Goal: Transaction & Acquisition: Purchase product/service

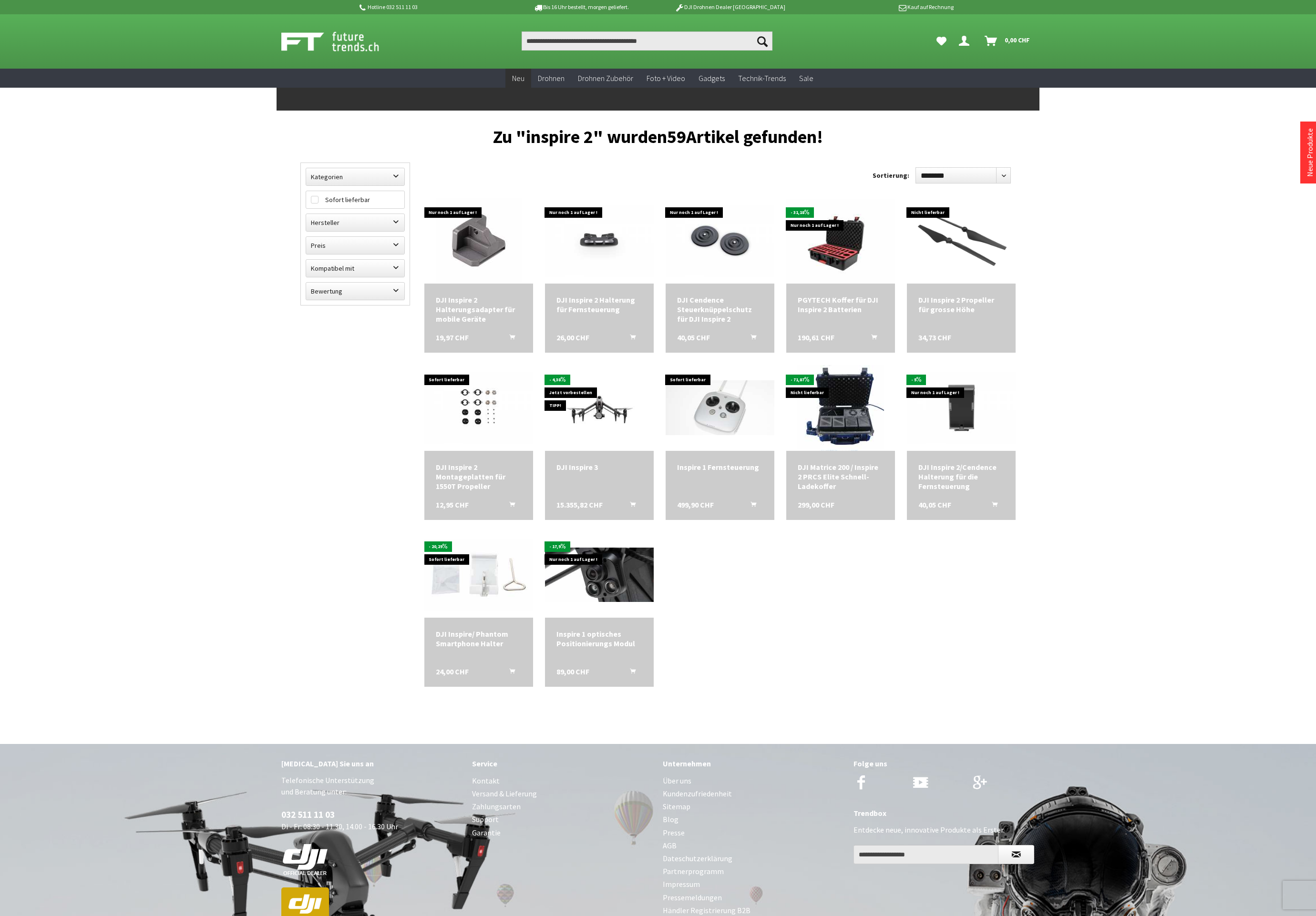
click at [523, 76] on span "Neu" at bounding box center [518, 77] width 13 height 9
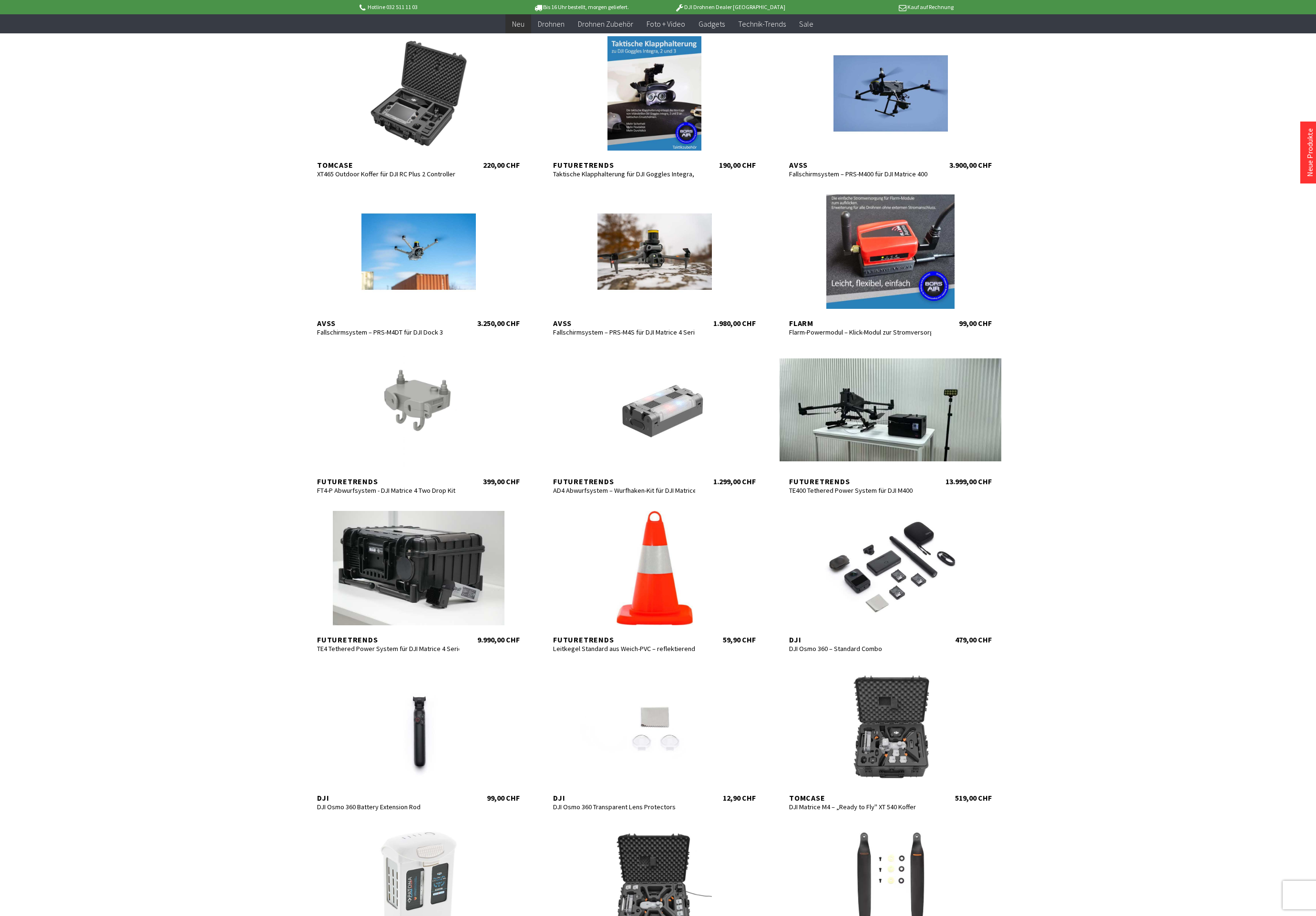
scroll to position [186, 0]
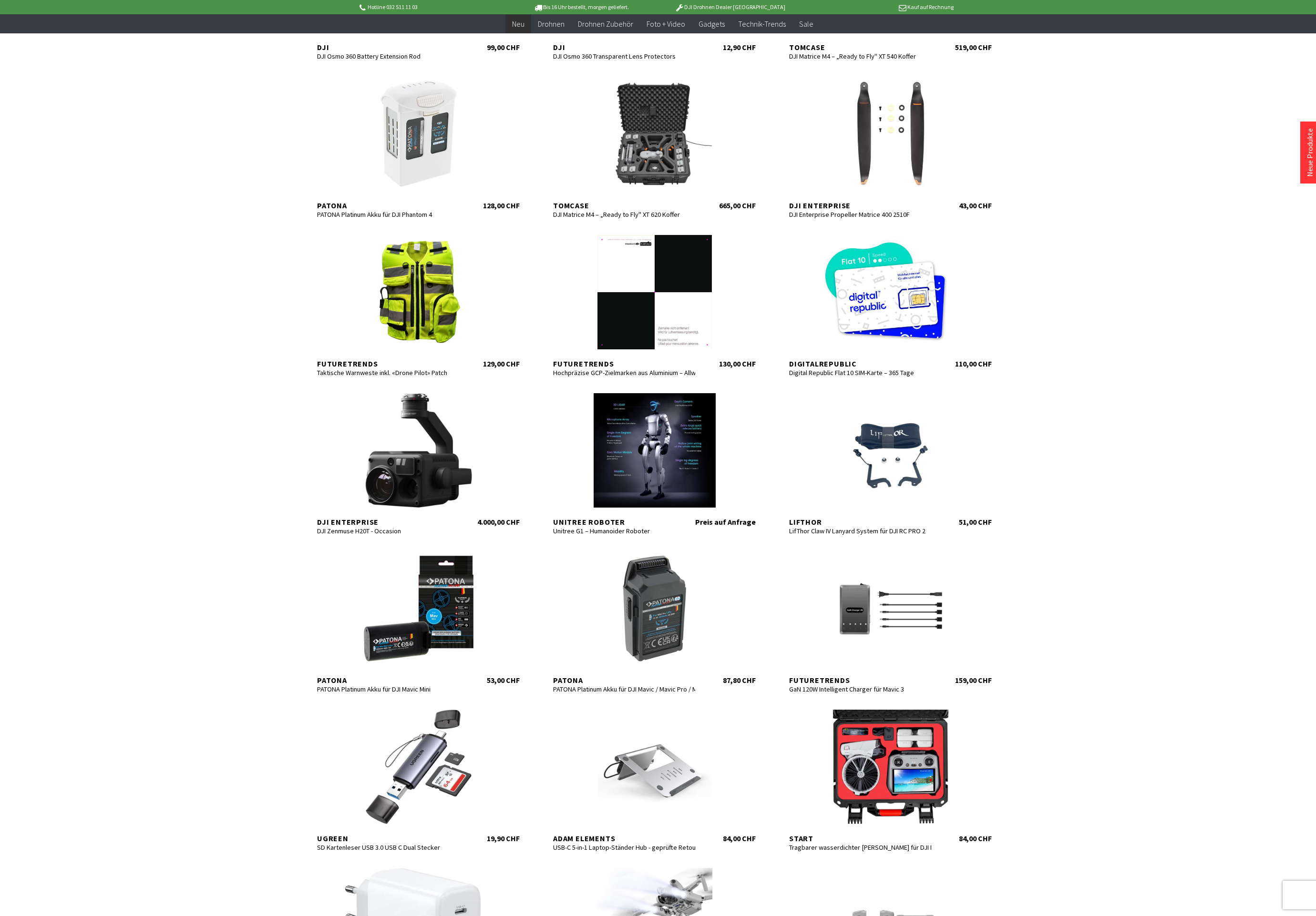
scroll to position [981, 0]
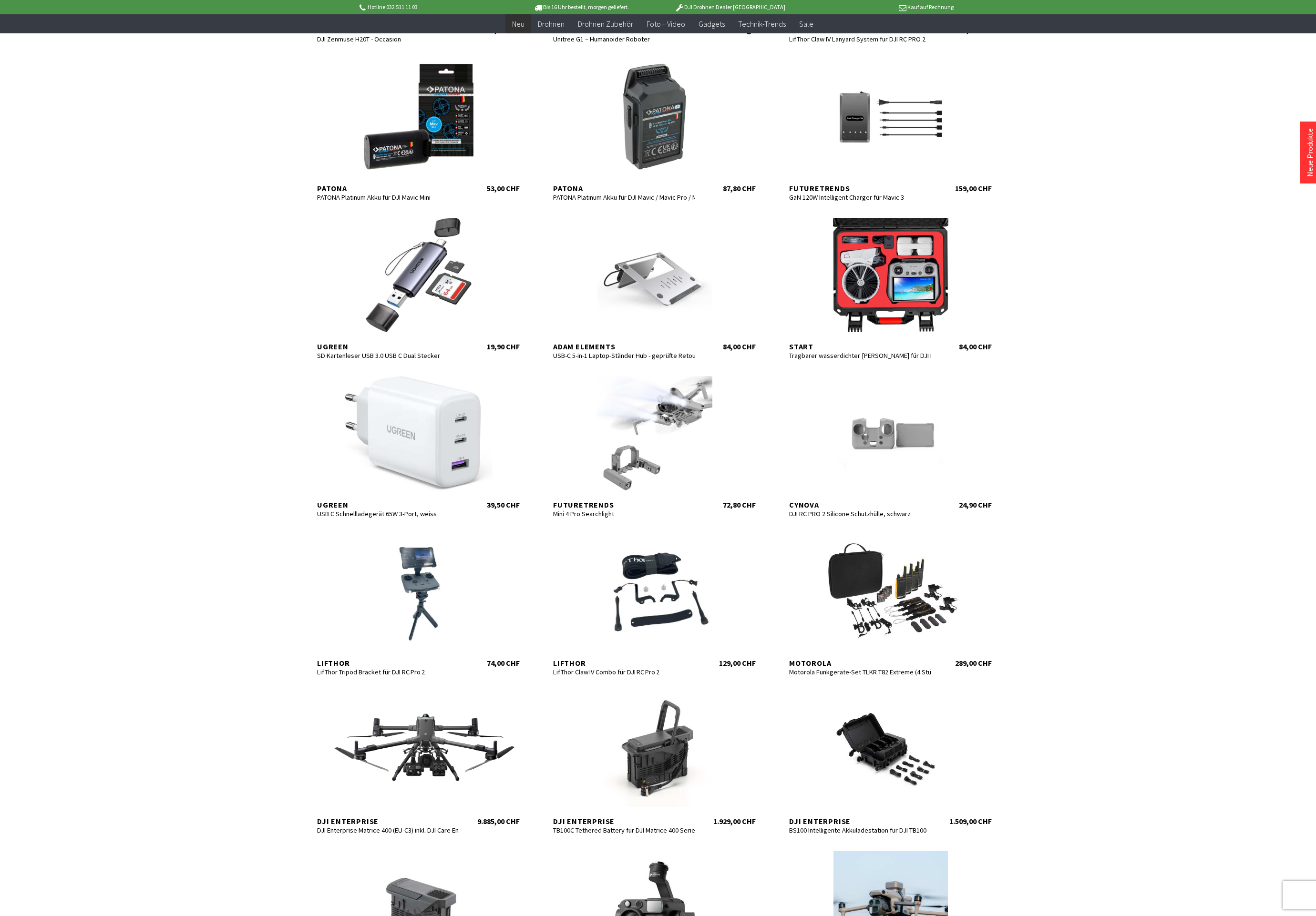
scroll to position [1529, 0]
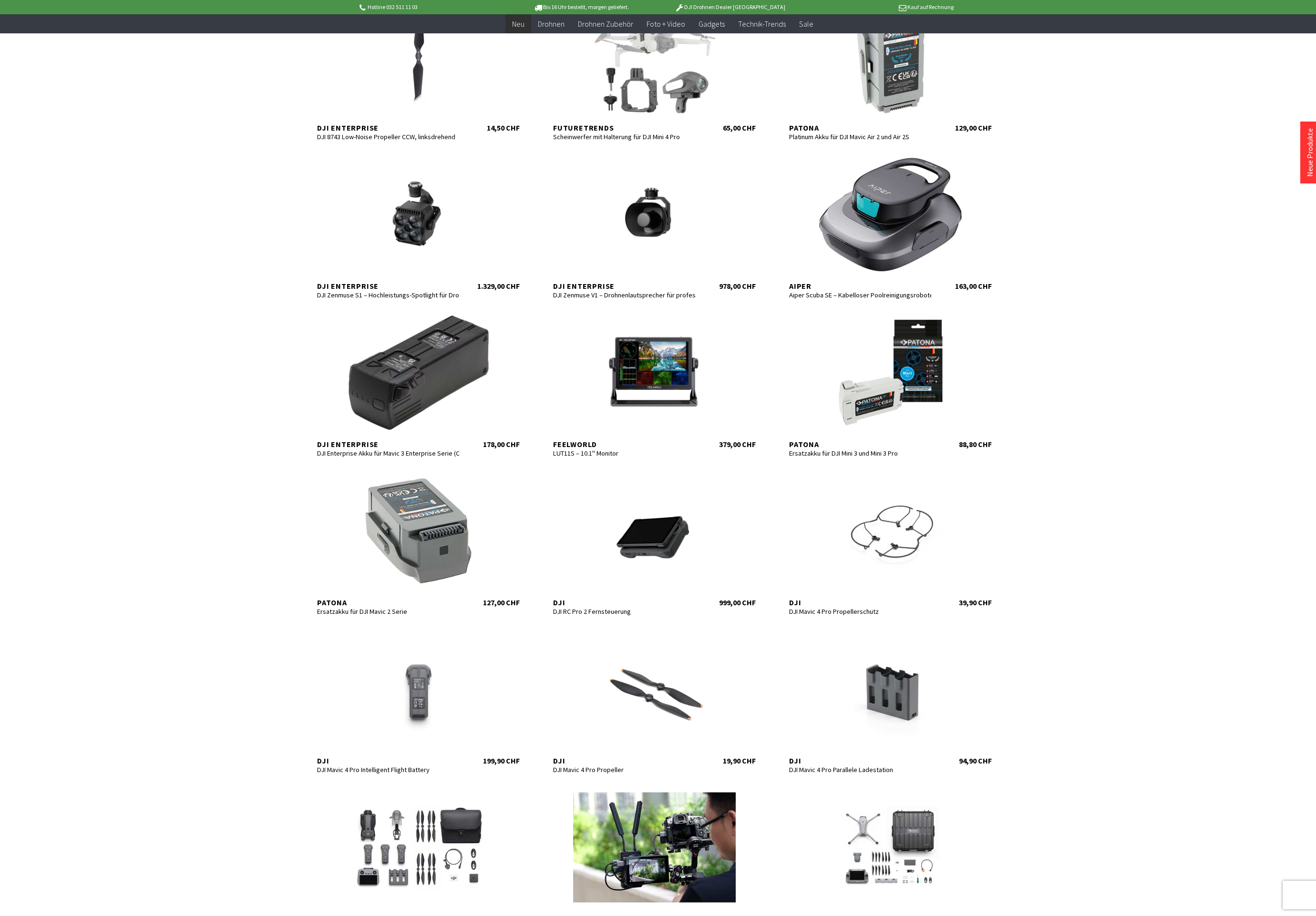
scroll to position [2973, 0]
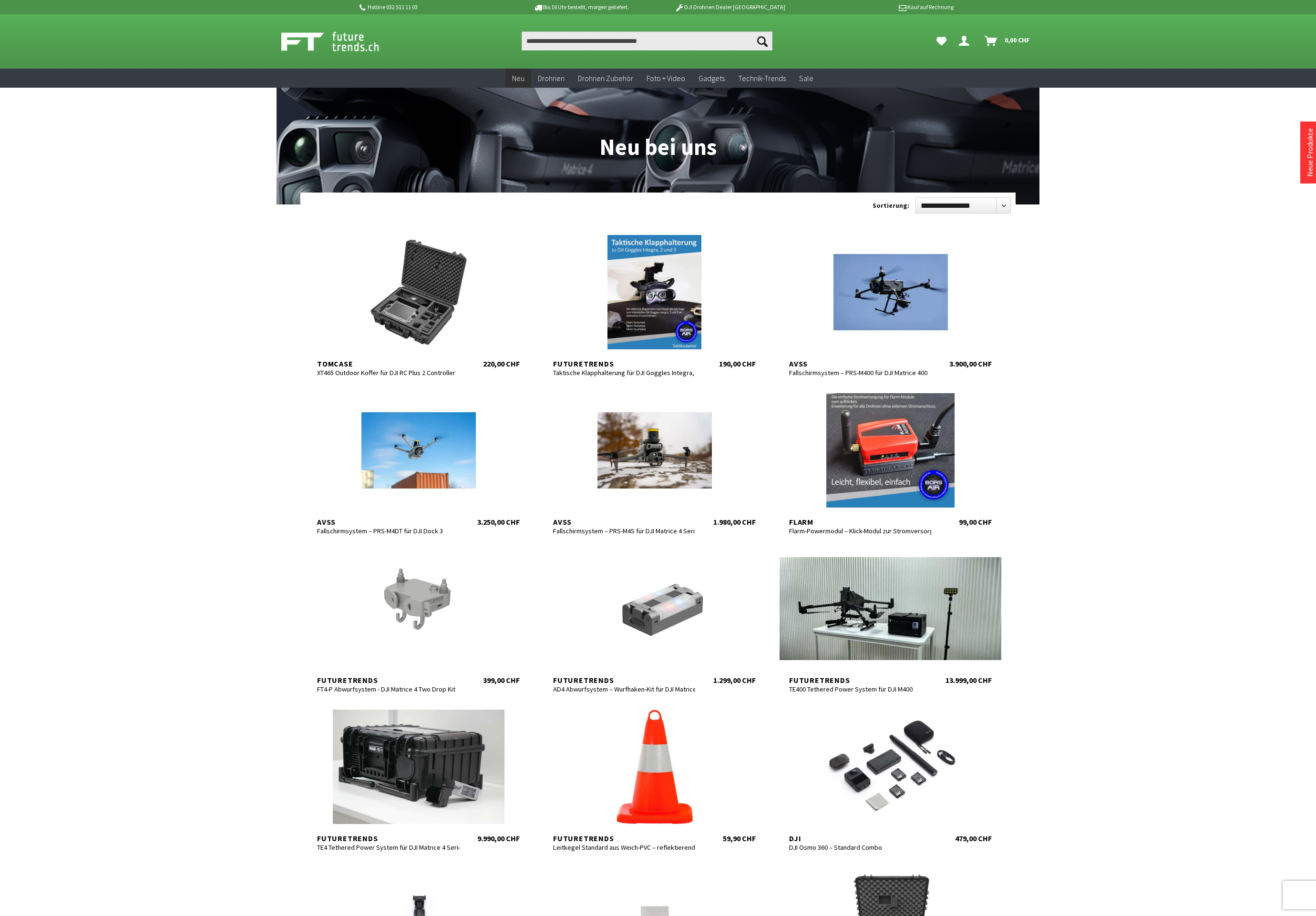
click at [966, 41] on icon "Hi, Jerry - Dein Konto" at bounding box center [964, 37] width 10 height 8
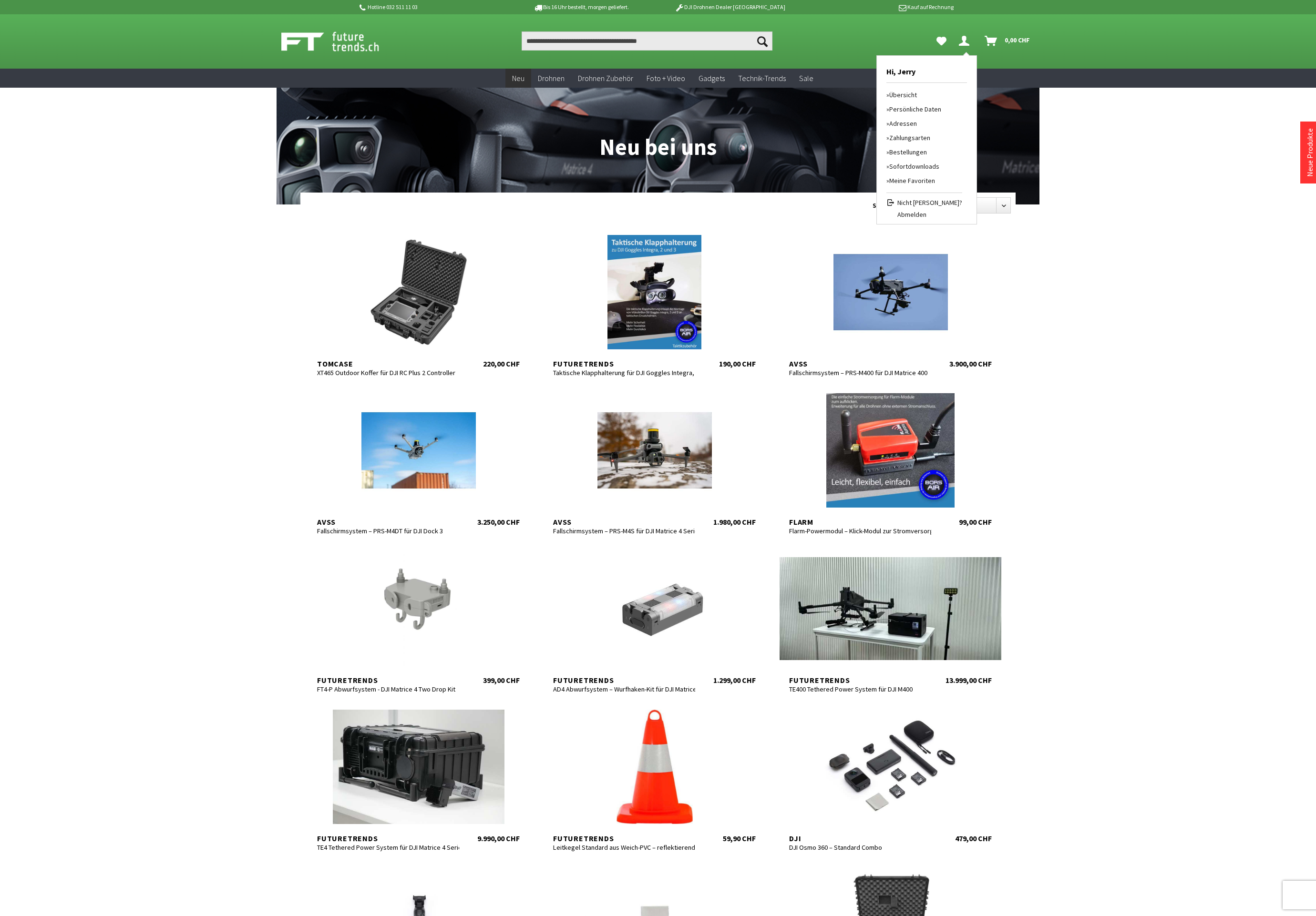
click at [923, 94] on link "Übersicht" at bounding box center [924, 94] width 76 height 14
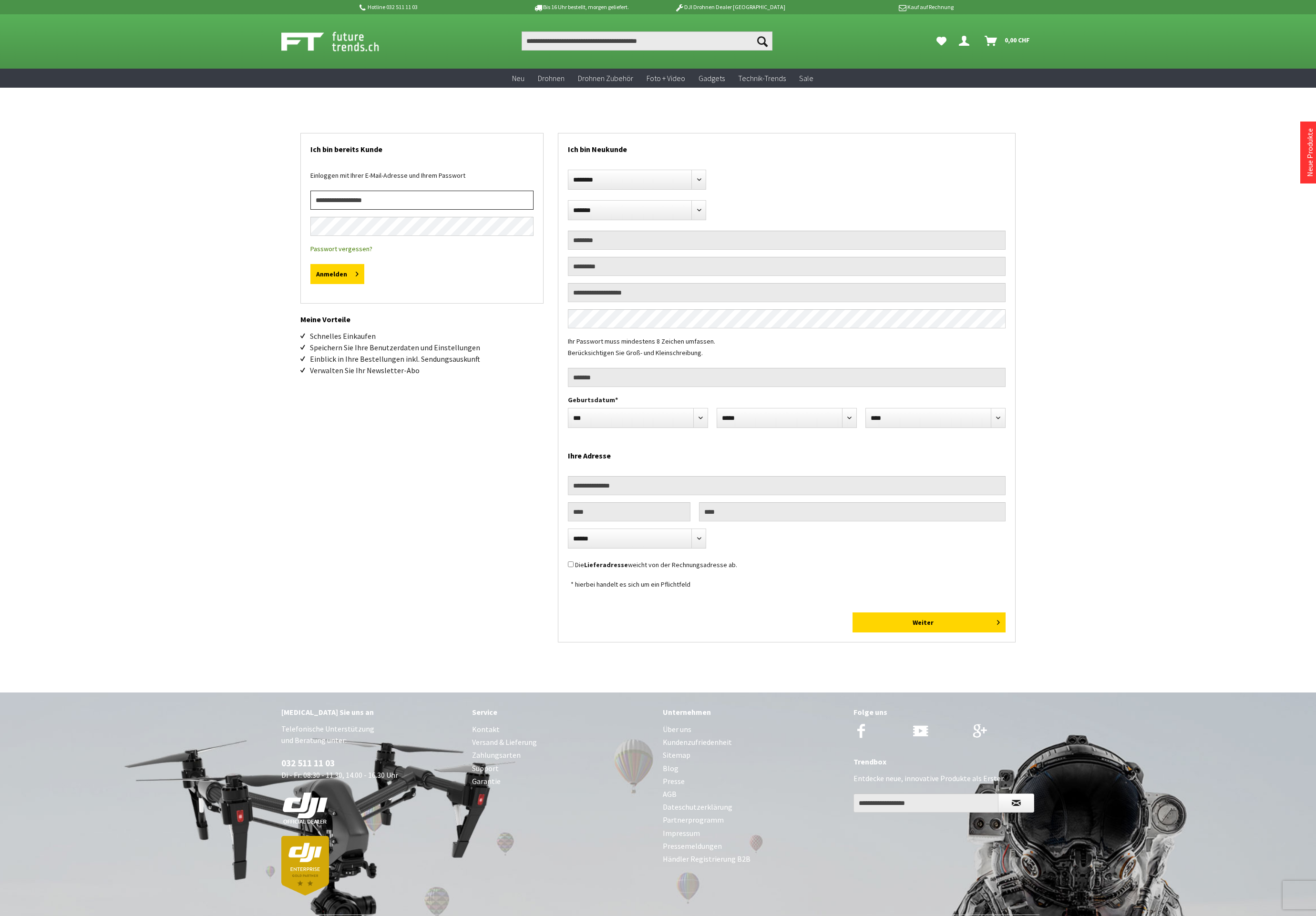
type input "**********"
click at [329, 274] on button "Anmelden" at bounding box center [337, 274] width 54 height 20
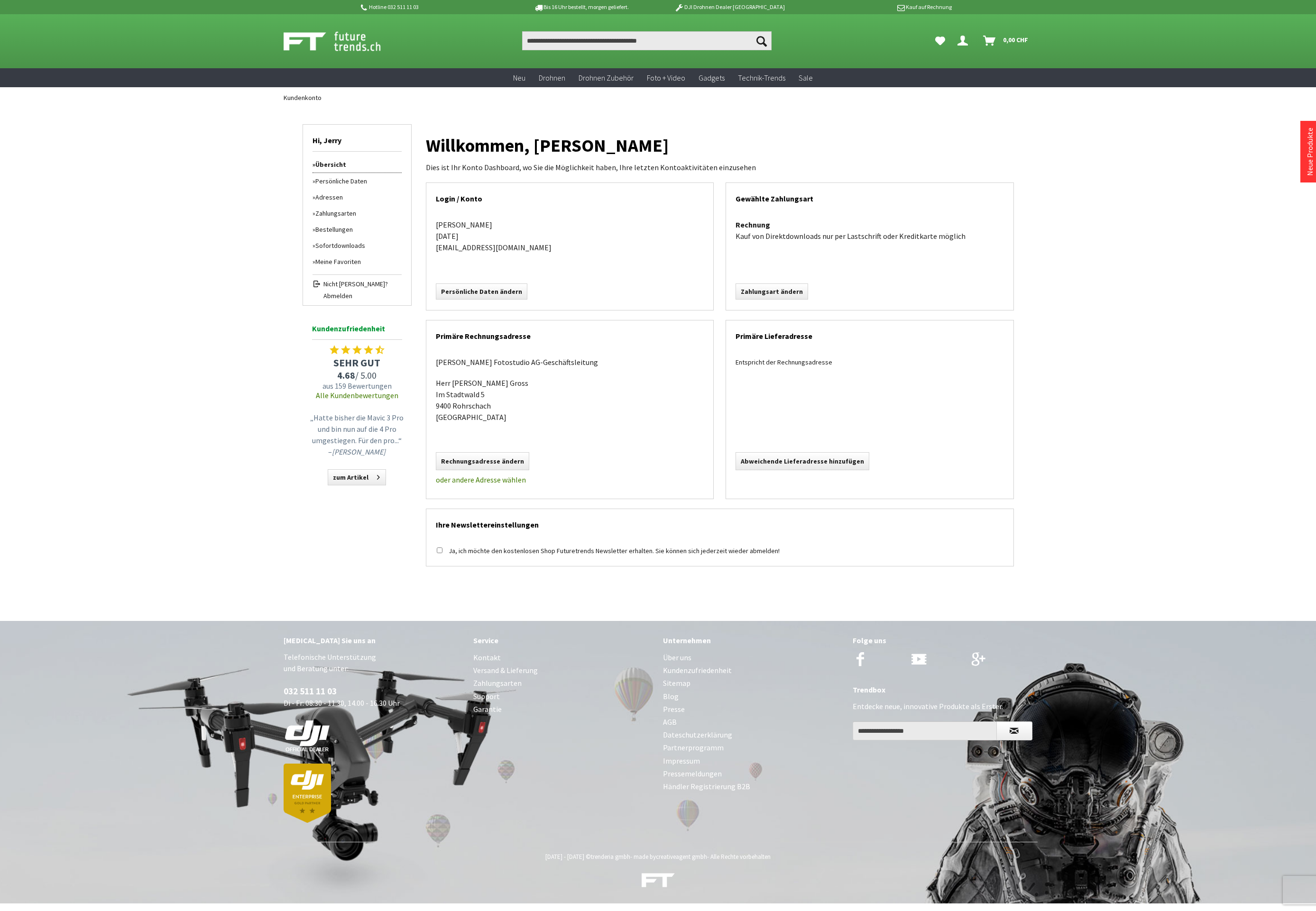
click at [338, 227] on link "Bestellungen" at bounding box center [357, 229] width 89 height 16
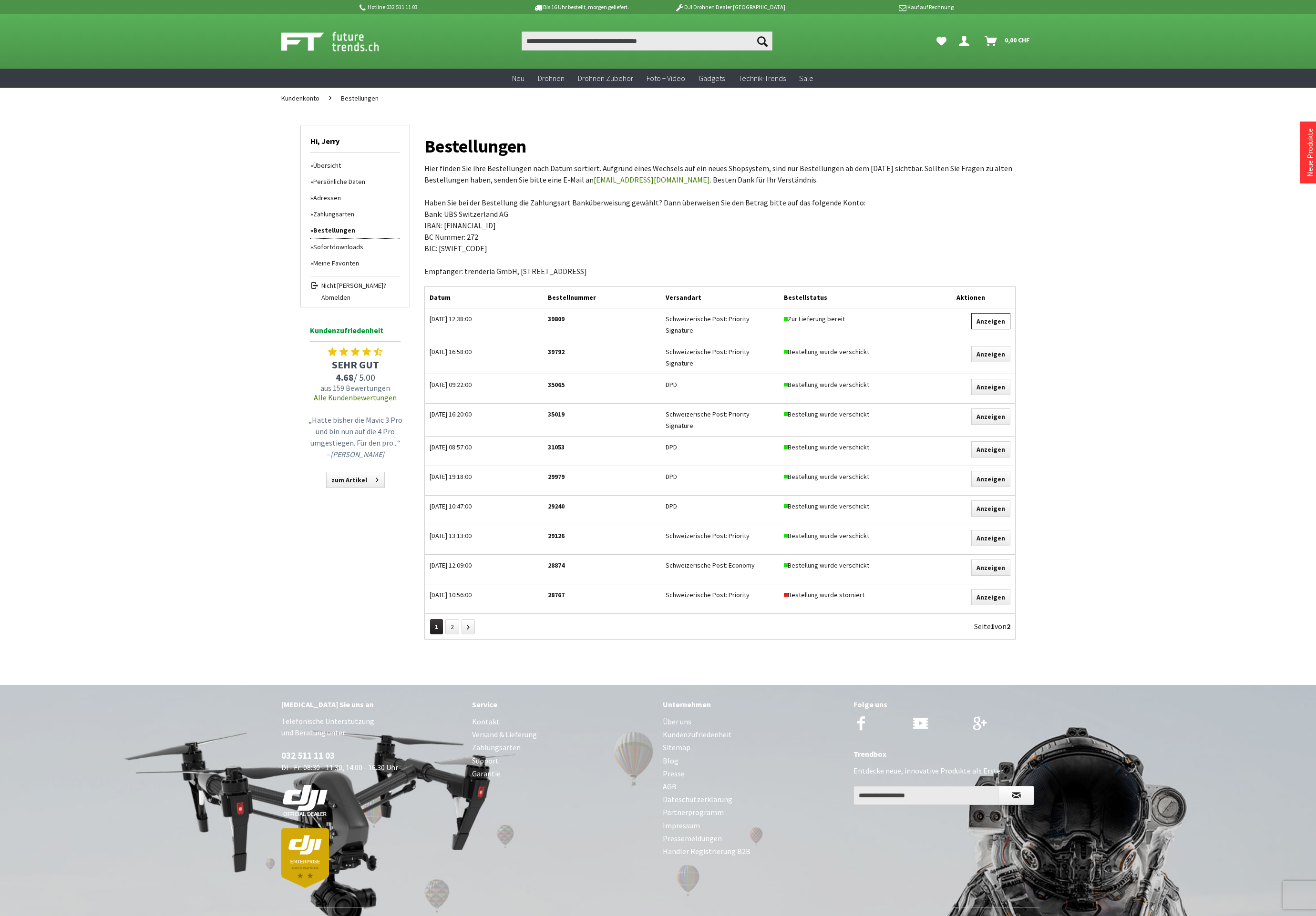
click at [996, 318] on link "Anzeigen" at bounding box center [991, 321] width 39 height 16
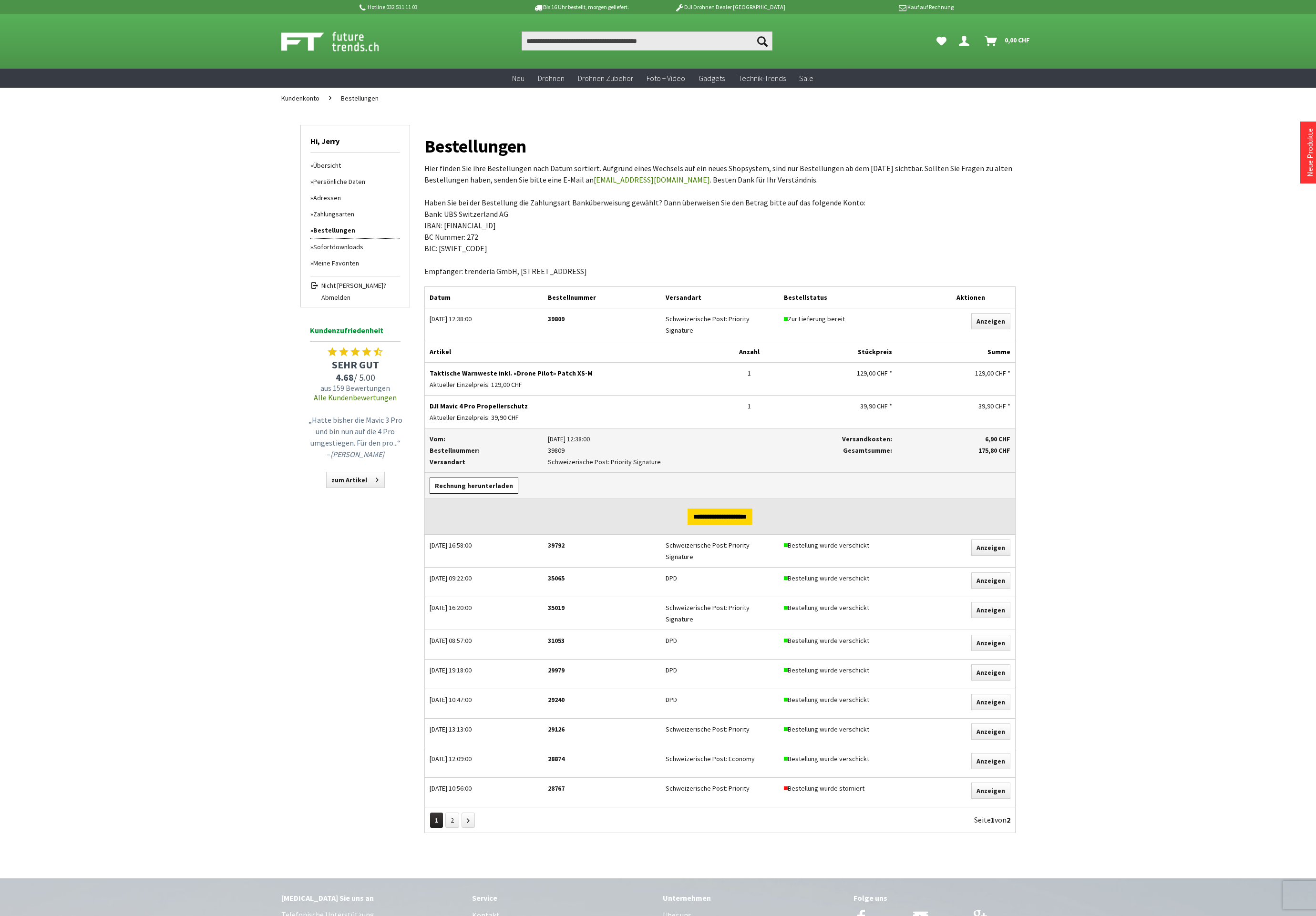
click at [474, 478] on link "Rechnung herunterladen" at bounding box center [474, 485] width 89 height 16
click at [983, 546] on link "Anzeigen" at bounding box center [991, 547] width 39 height 16
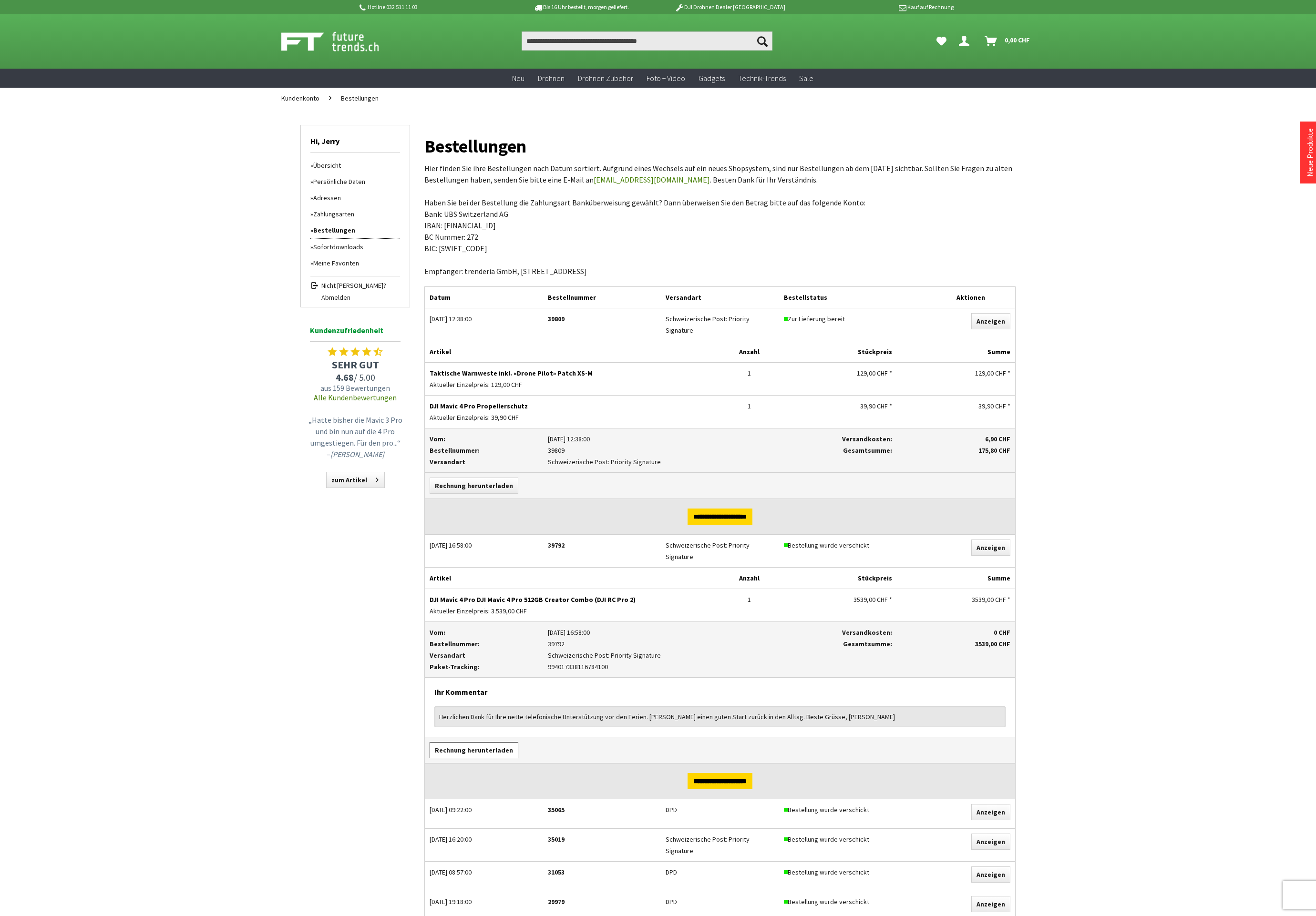
click at [459, 744] on link "Rechnung herunterladen" at bounding box center [474, 750] width 89 height 16
click at [998, 322] on link "Anzeigen" at bounding box center [991, 321] width 39 height 16
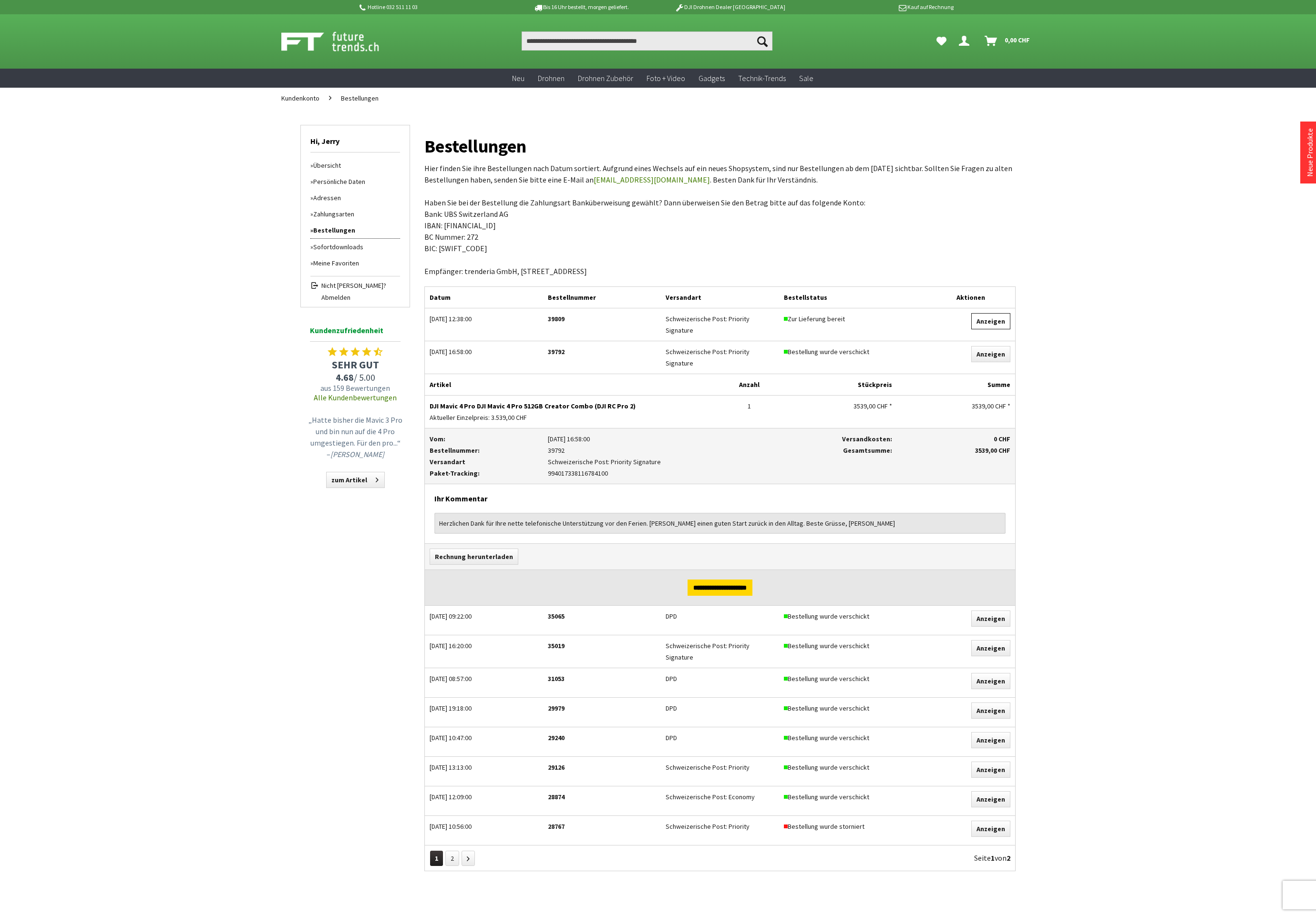
click at [998, 322] on link "Anzeigen" at bounding box center [991, 321] width 39 height 16
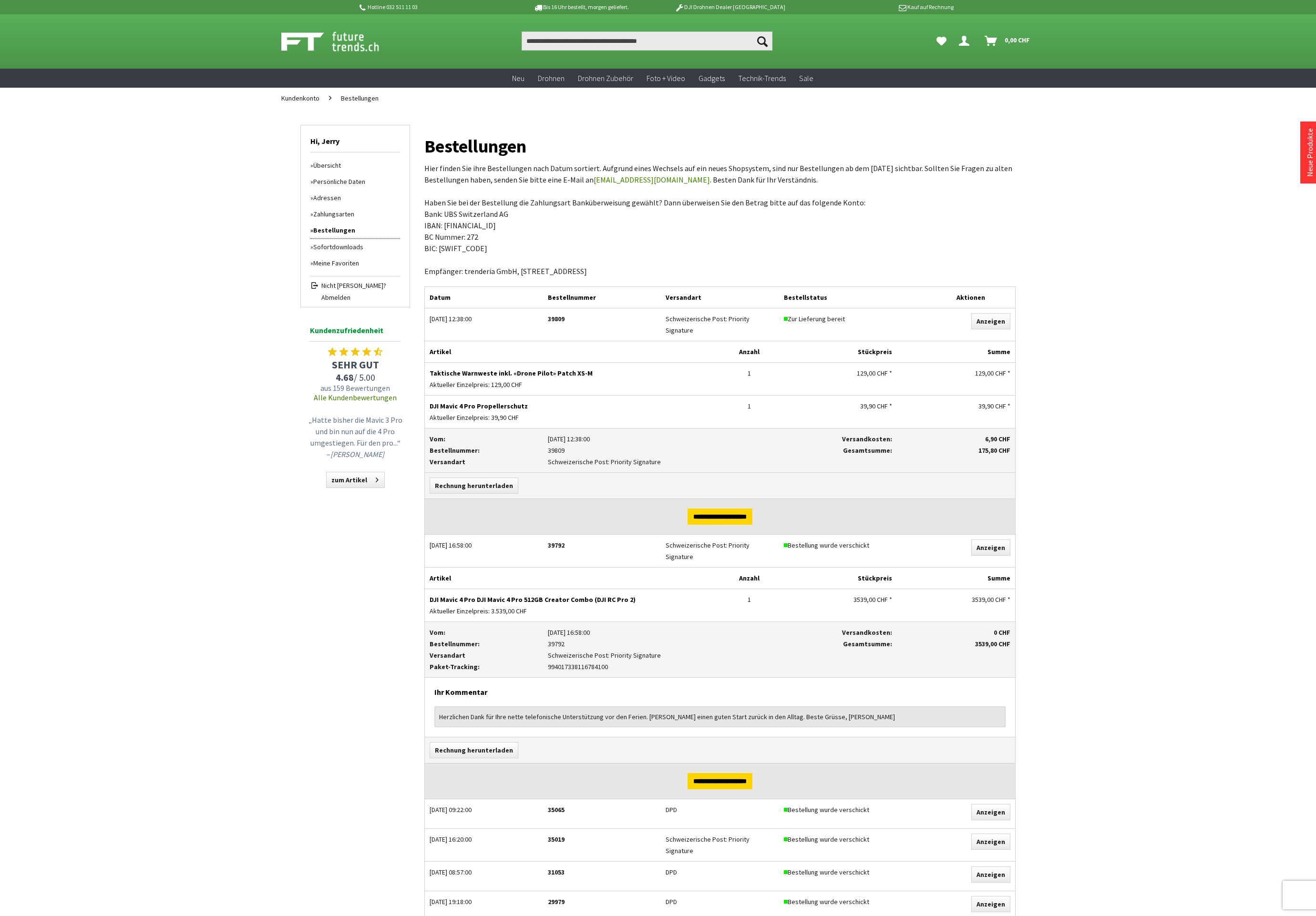
drag, startPoint x: 547, startPoint y: 319, endPoint x: 578, endPoint y: 321, distance: 31.1
click at [578, 321] on div "39809" at bounding box center [602, 319] width 108 height 12
copy div "39809"
click at [598, 38] on input "Produkt, Marke, Kategorie, EAN, Artikelnummer…" at bounding box center [647, 40] width 250 height 19
paste input "*****"
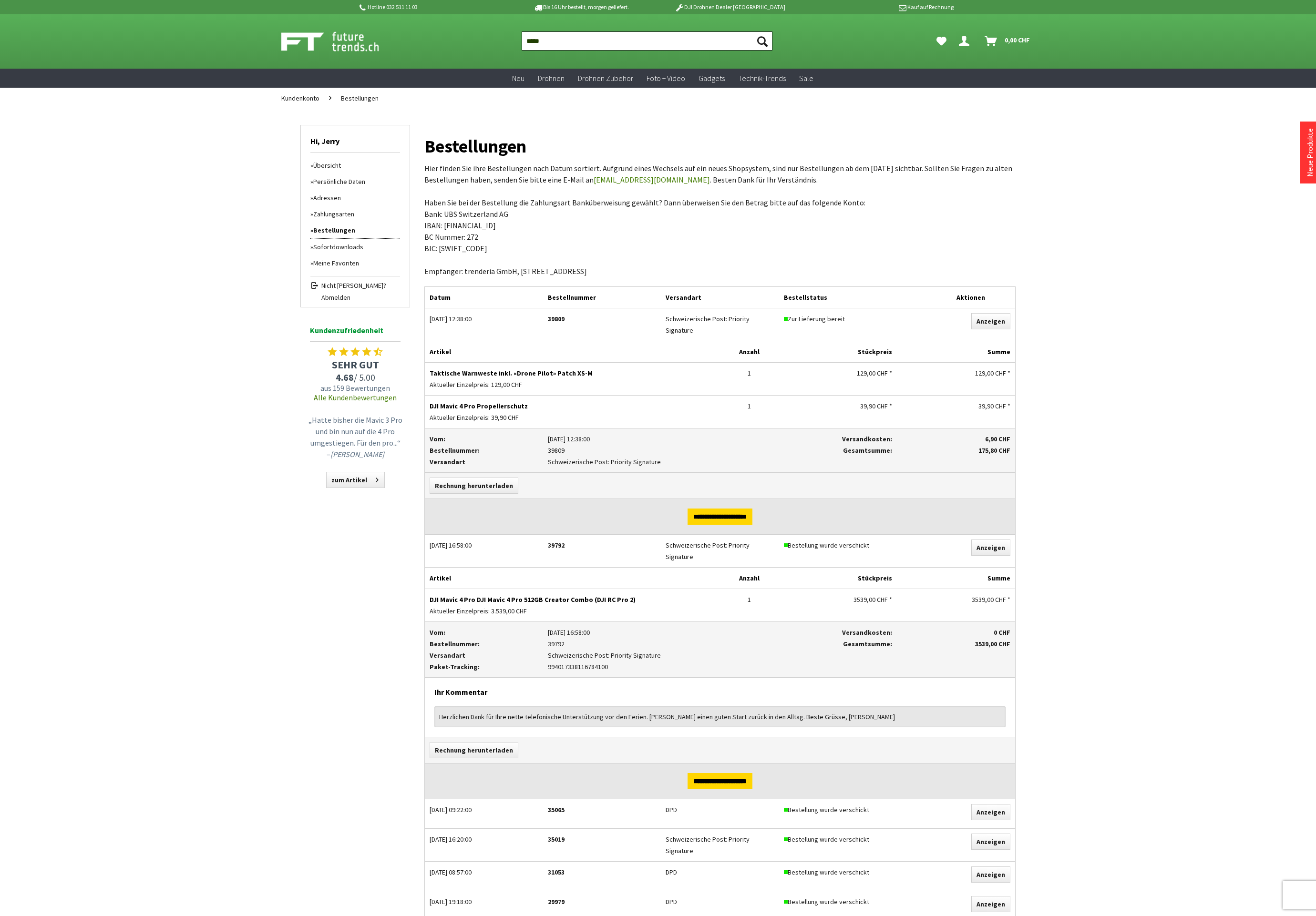
type input "*****"
click at [762, 41] on button "Suchen" at bounding box center [762, 40] width 20 height 19
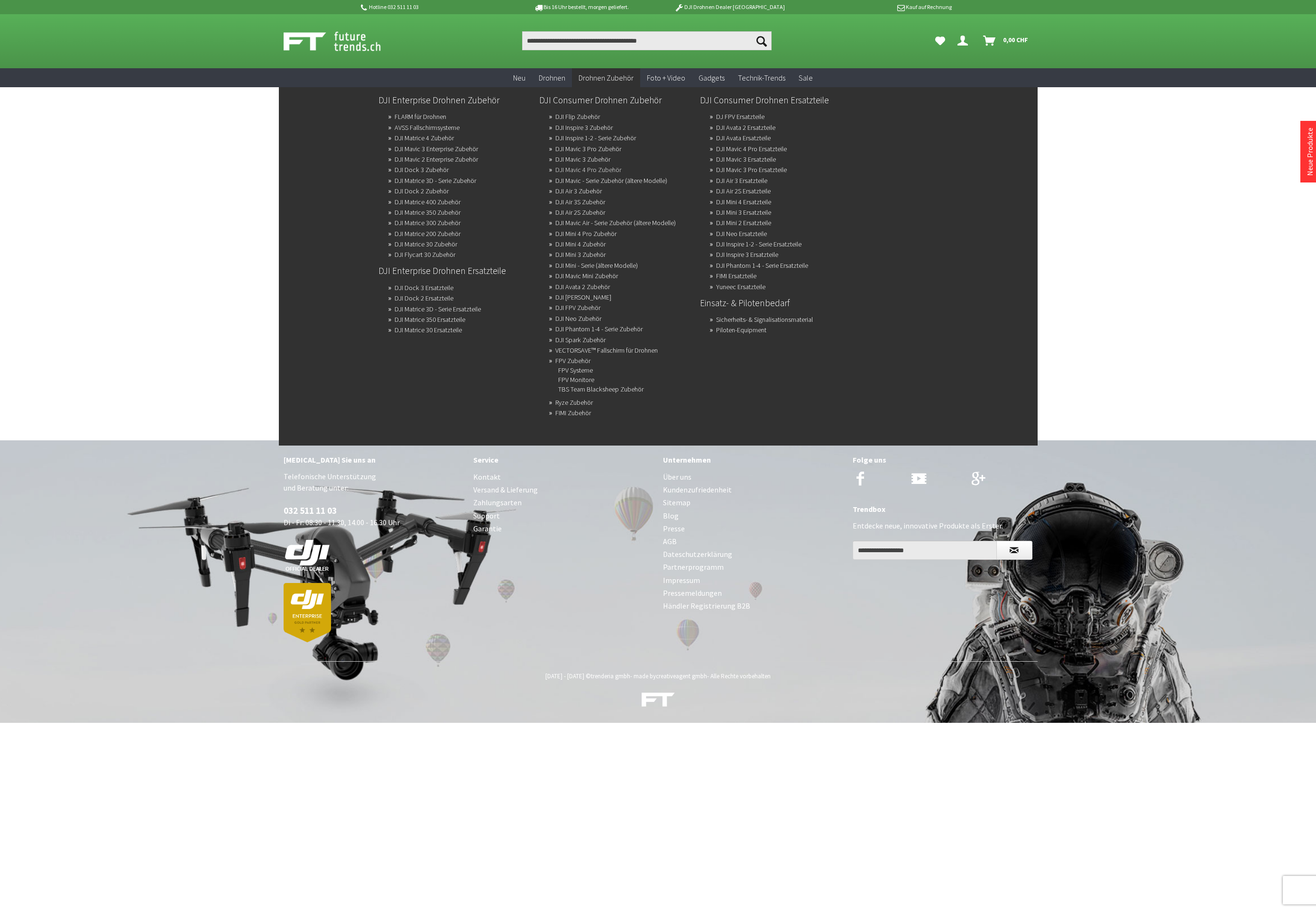
click at [604, 166] on link "DJI Mavic 4 Pro Zubehör" at bounding box center [588, 170] width 66 height 13
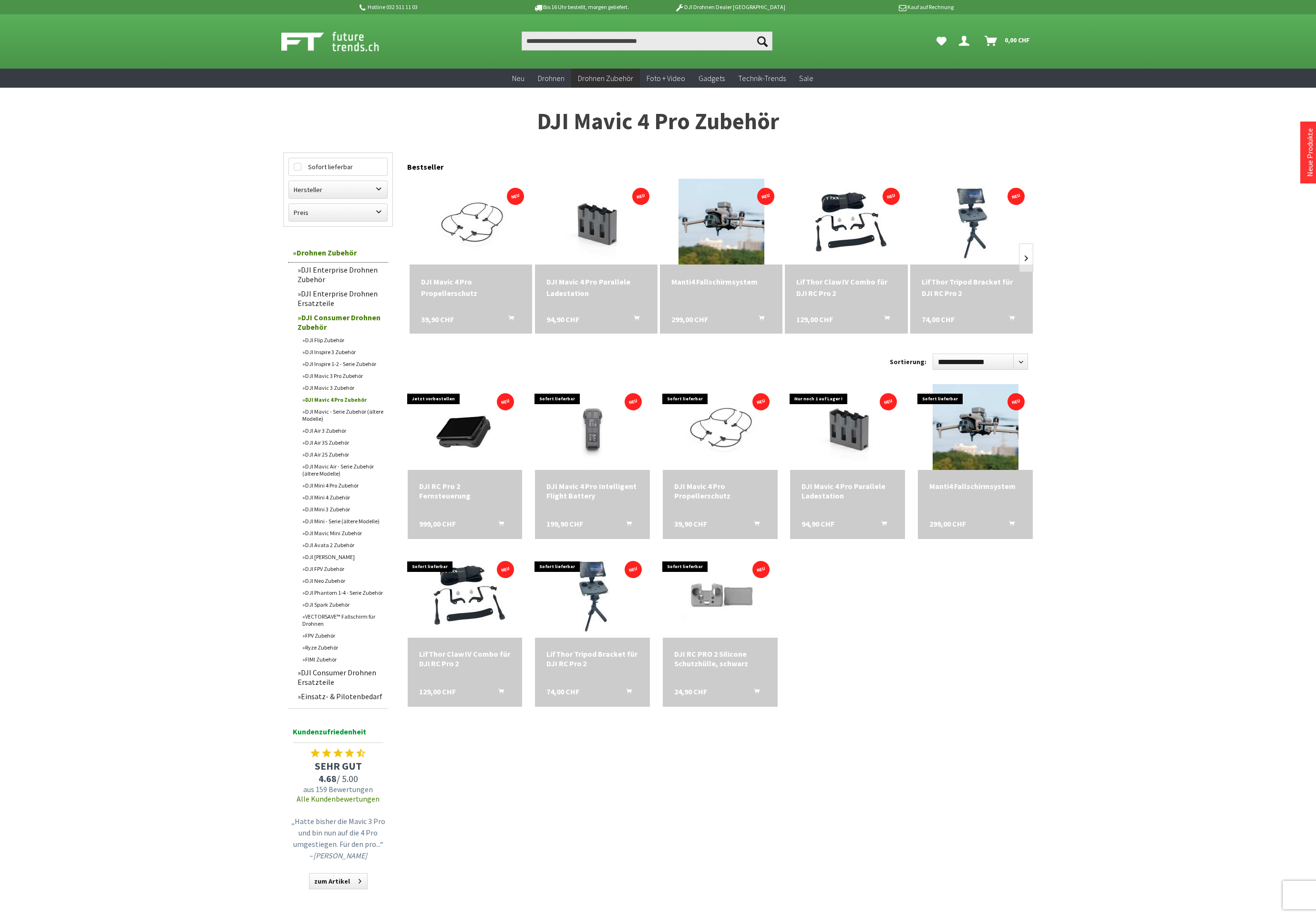
click at [963, 38] on icon "Hi, Jerry - Dein Konto" at bounding box center [964, 37] width 10 height 8
click at [913, 153] on link "Bestellungen" at bounding box center [924, 151] width 76 height 14
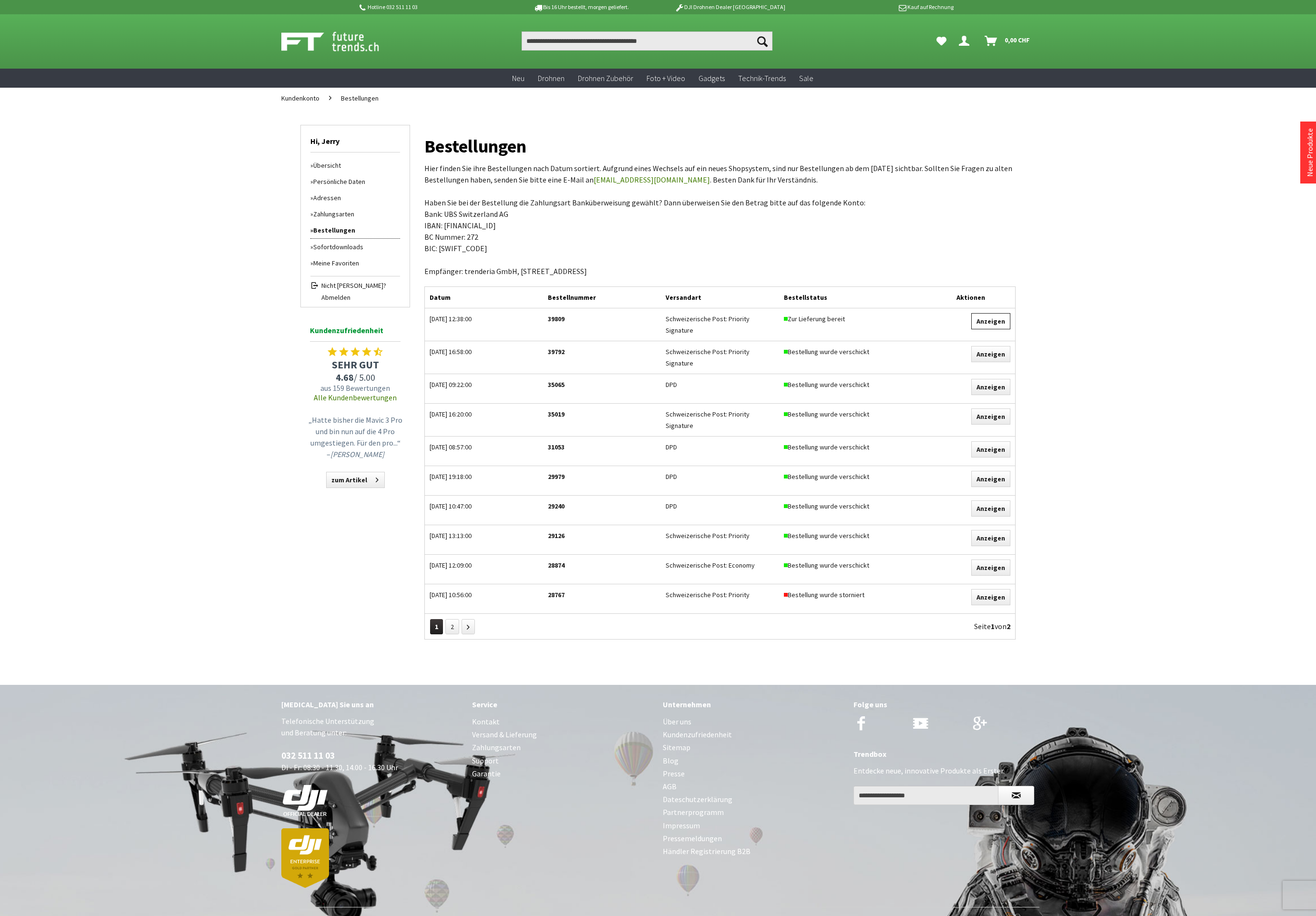
click at [997, 316] on link "Anzeigen" at bounding box center [991, 321] width 39 height 16
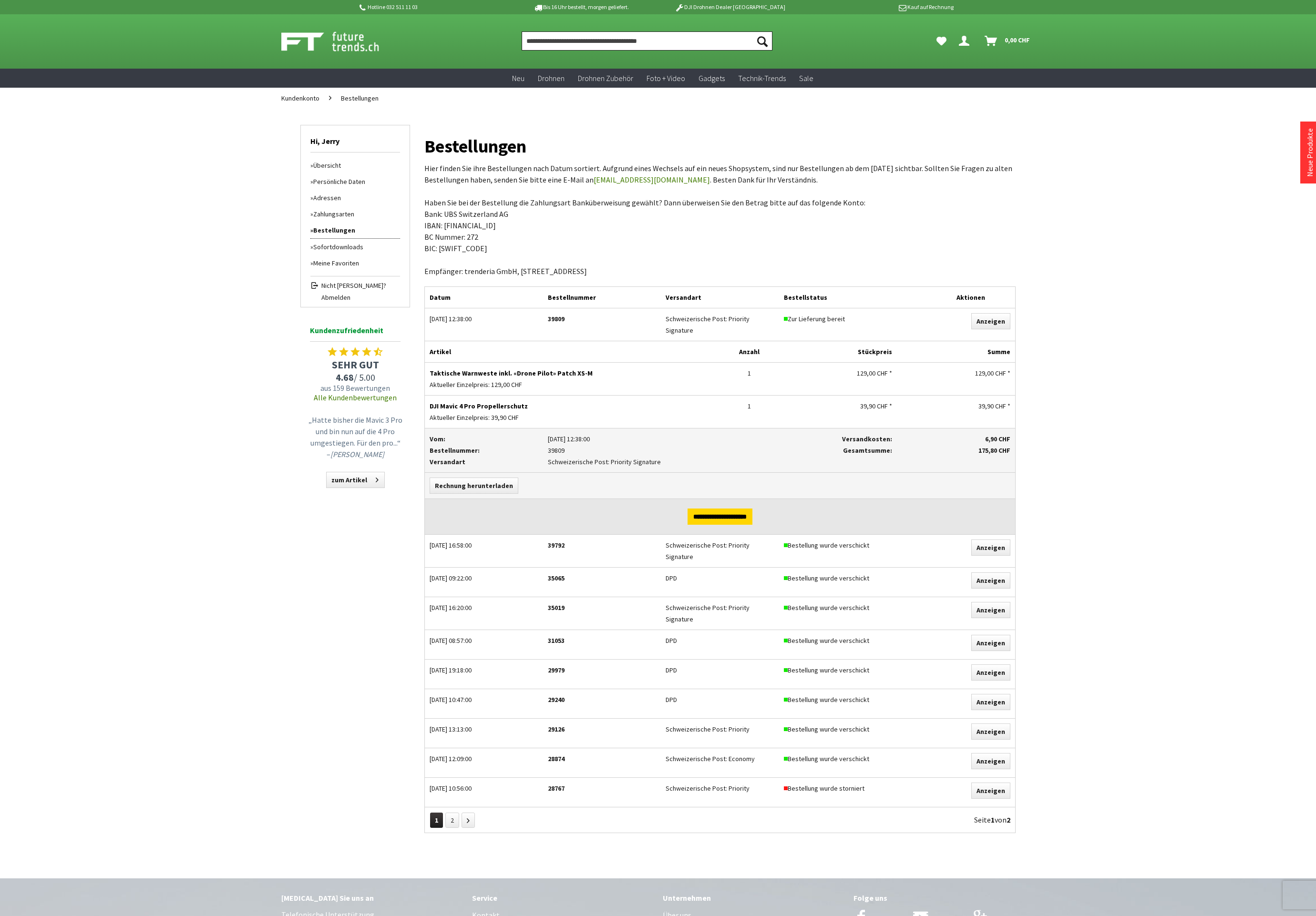
click at [648, 39] on input "Produkt, Marke, Kategorie, EAN, Artikelnummer…" at bounding box center [647, 40] width 250 height 19
paste input "**********"
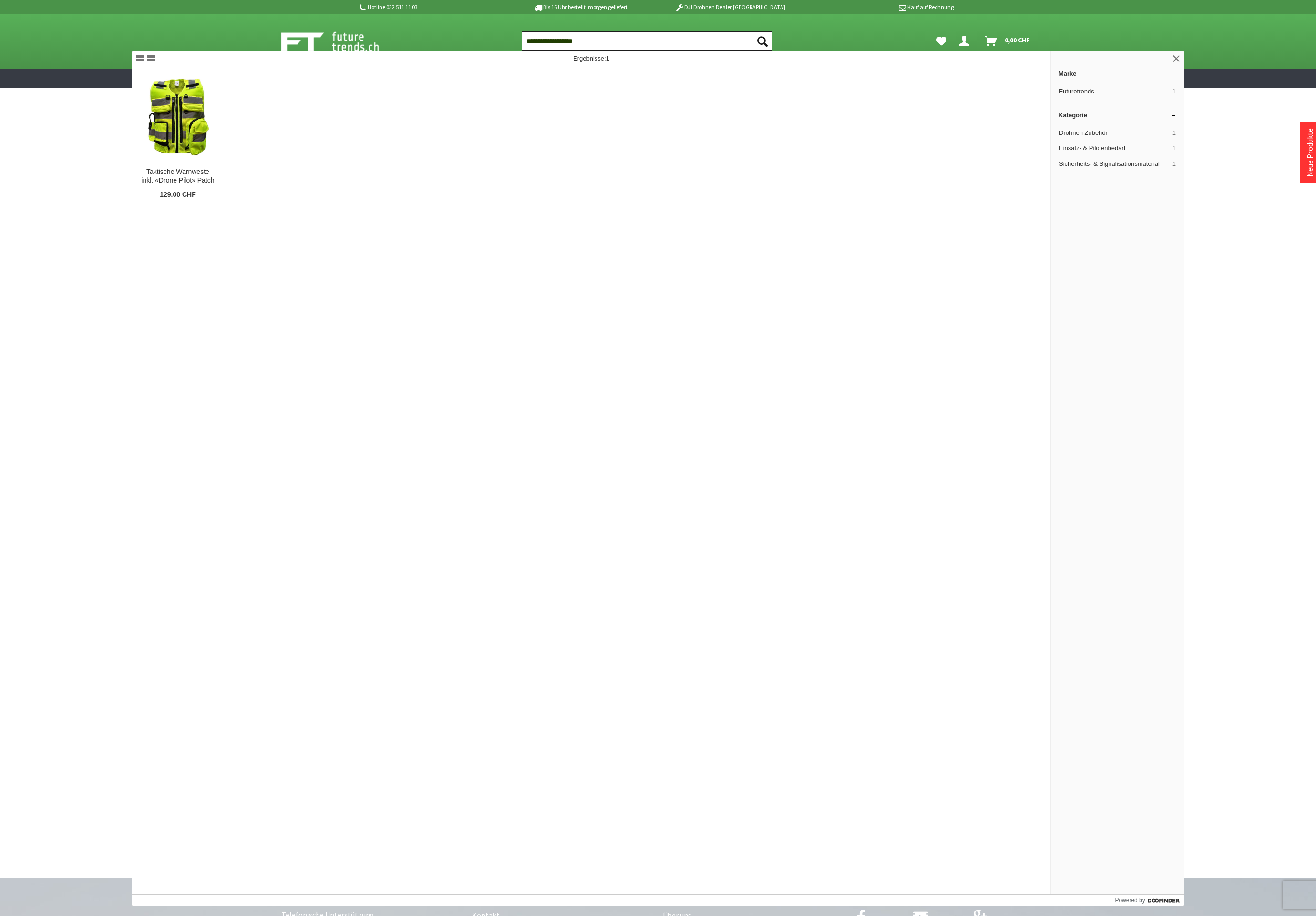
type input "**********"
click at [762, 41] on button "Suchen" at bounding box center [762, 40] width 20 height 19
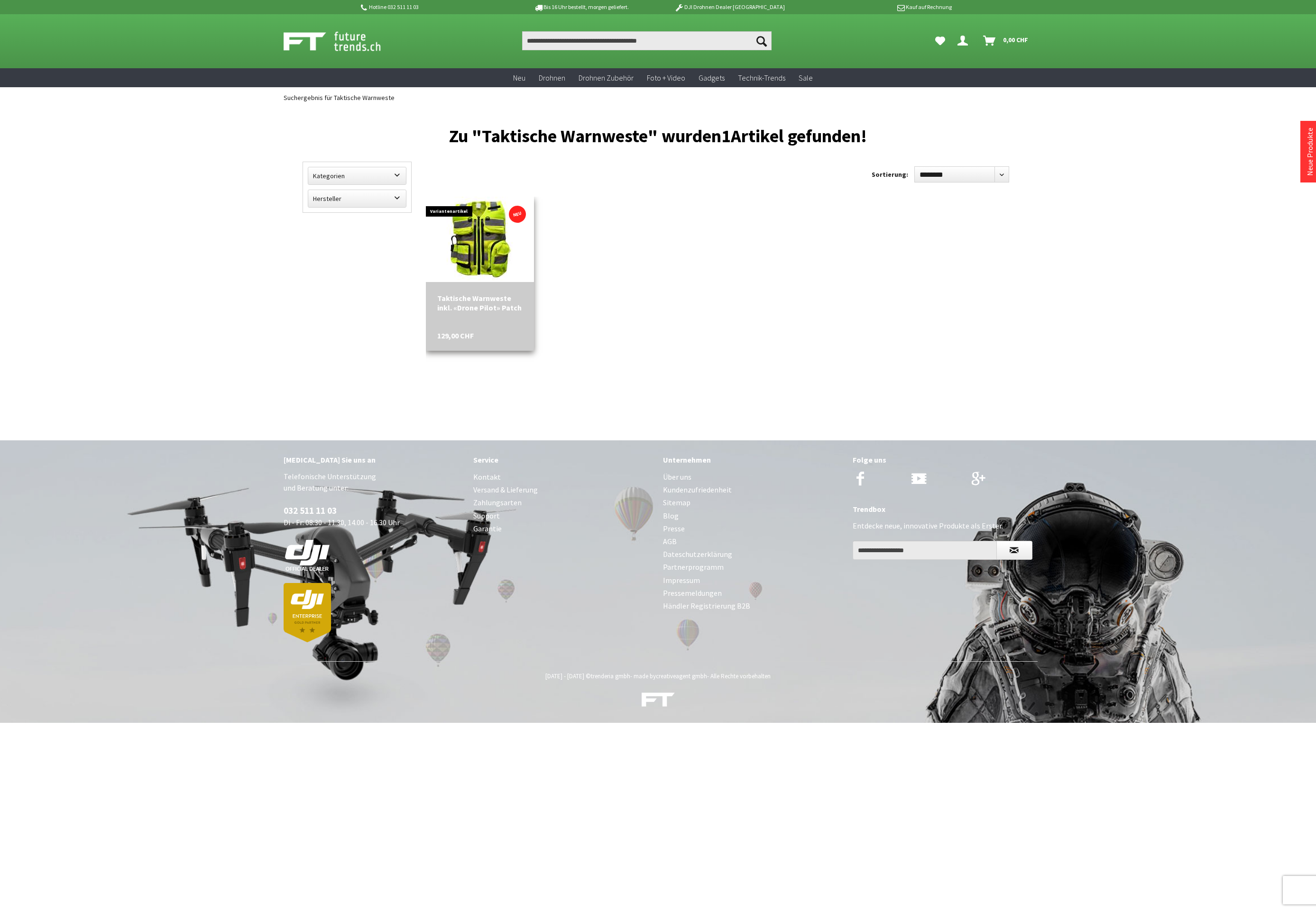
click at [501, 247] on img at bounding box center [479, 239] width 66 height 85
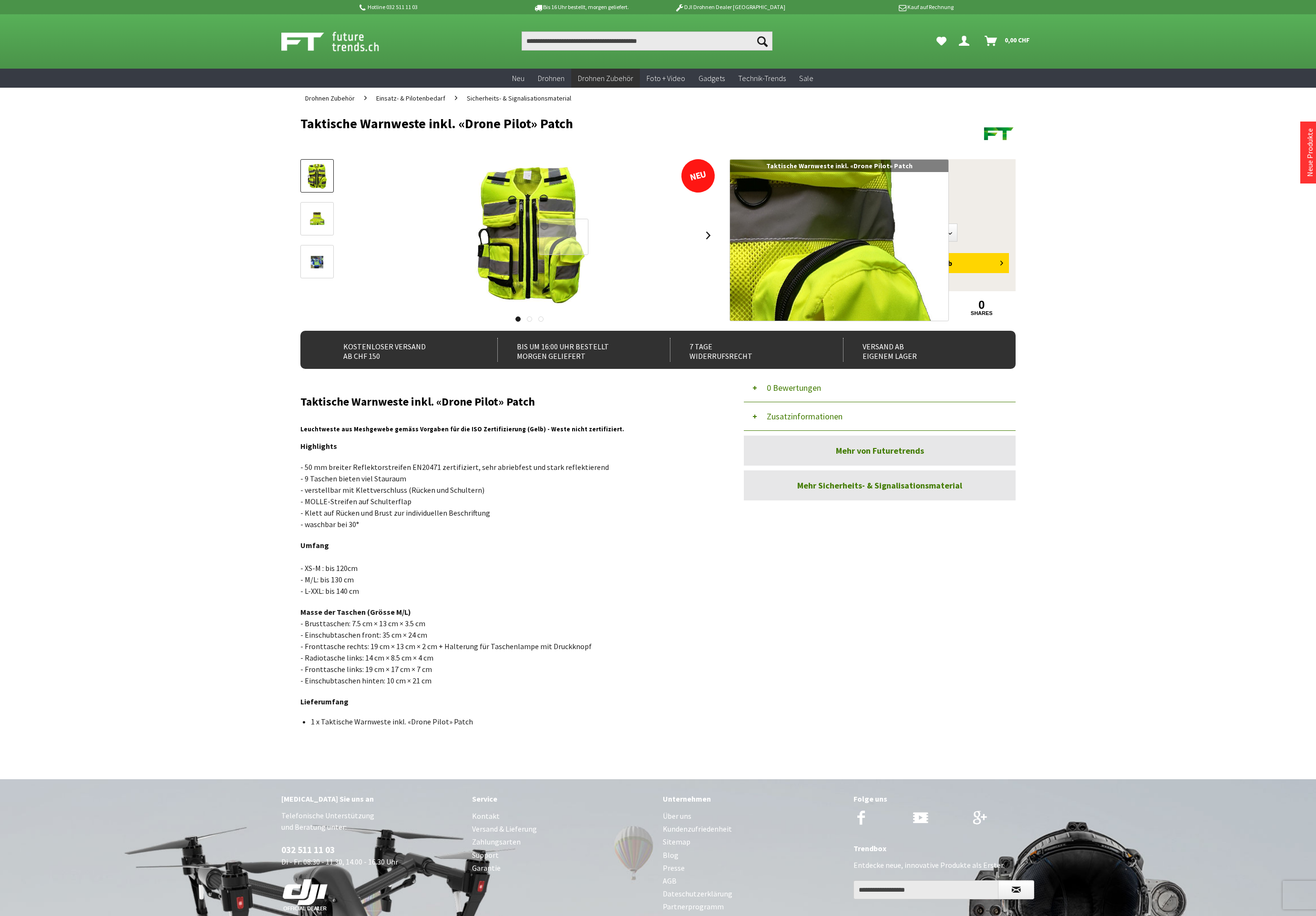
click at [567, 237] on div at bounding box center [564, 236] width 49 height 36
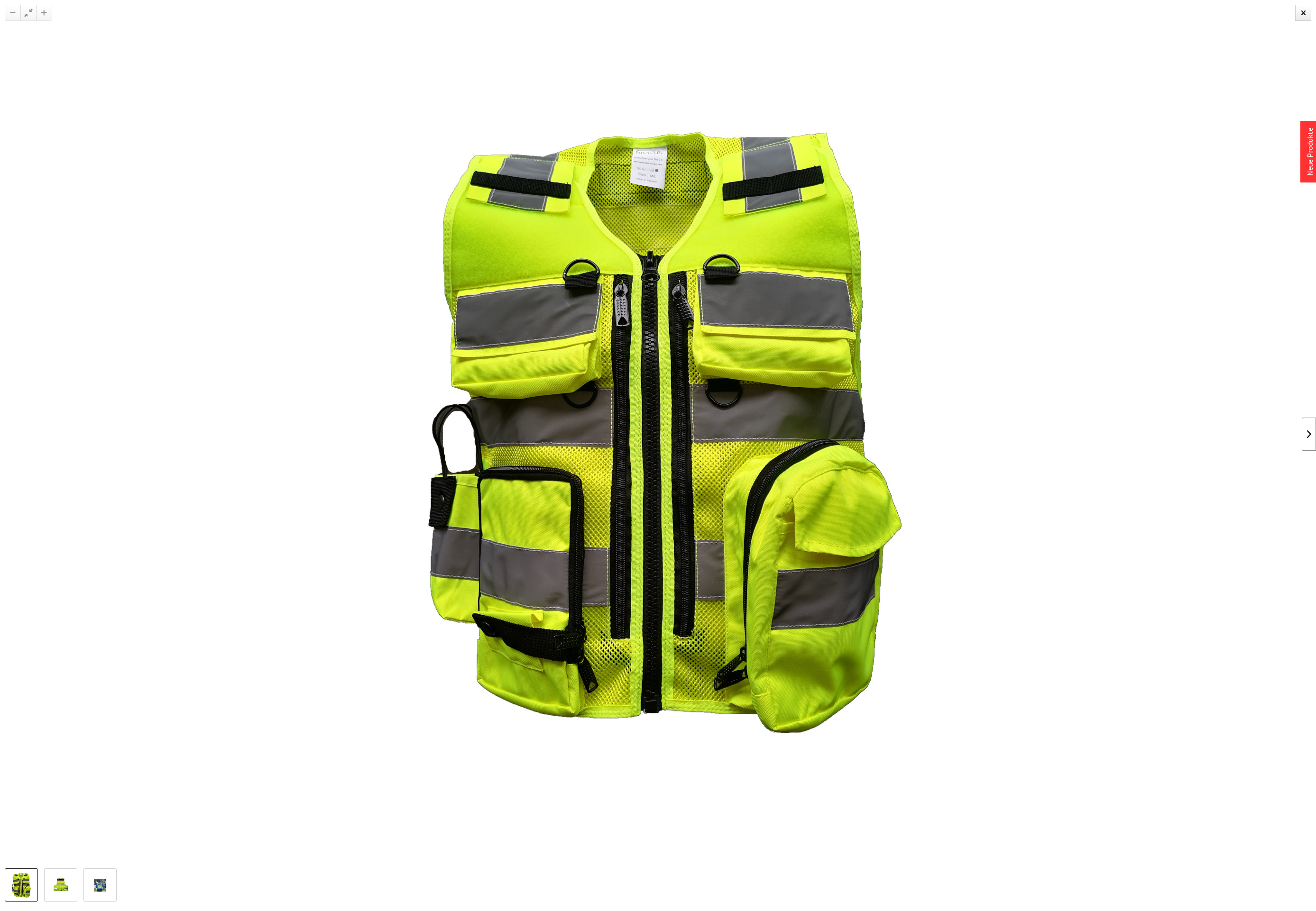
click at [1308, 435] on link at bounding box center [1308, 435] width 14 height 33
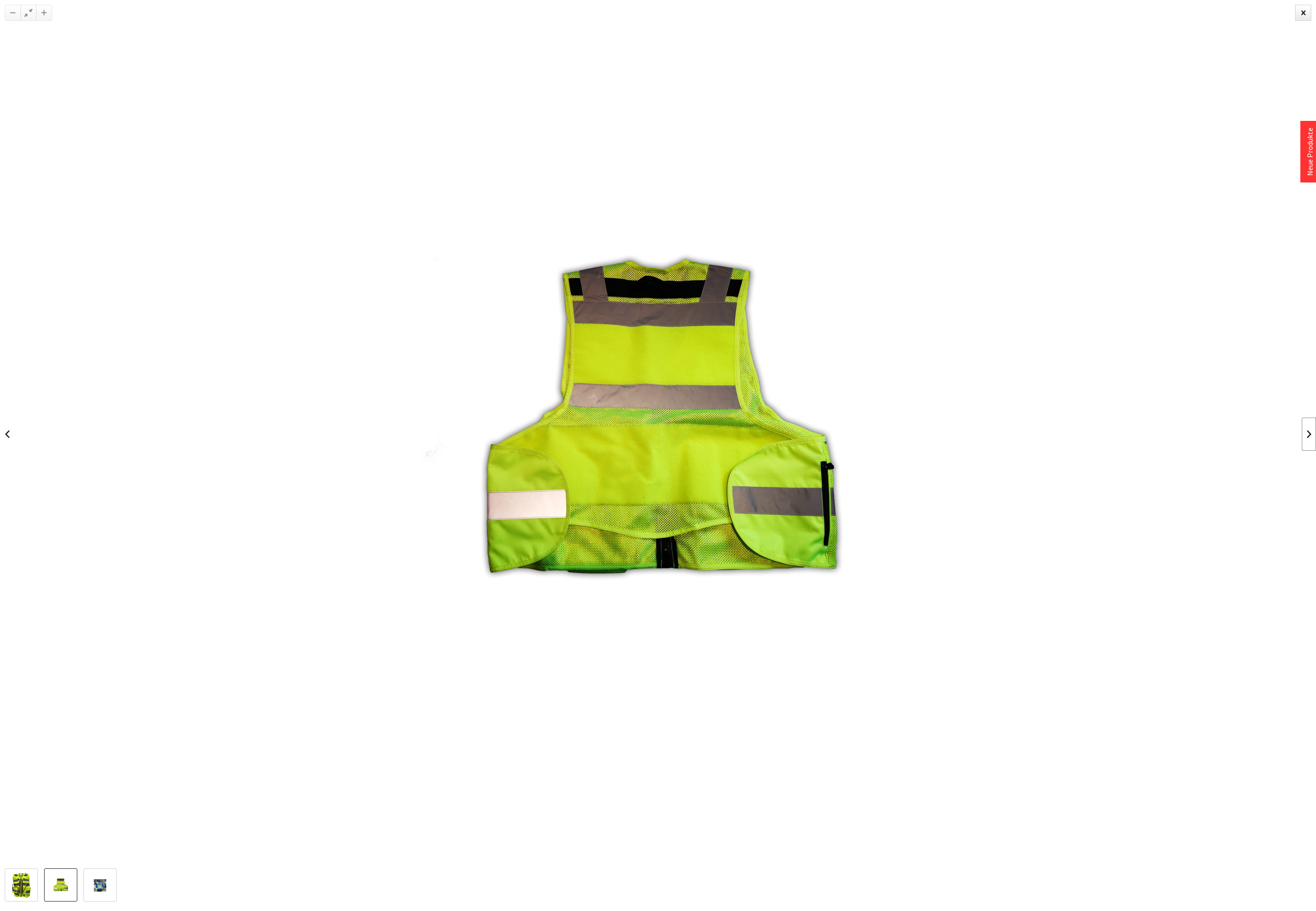
click at [1308, 435] on link at bounding box center [1308, 435] width 14 height 33
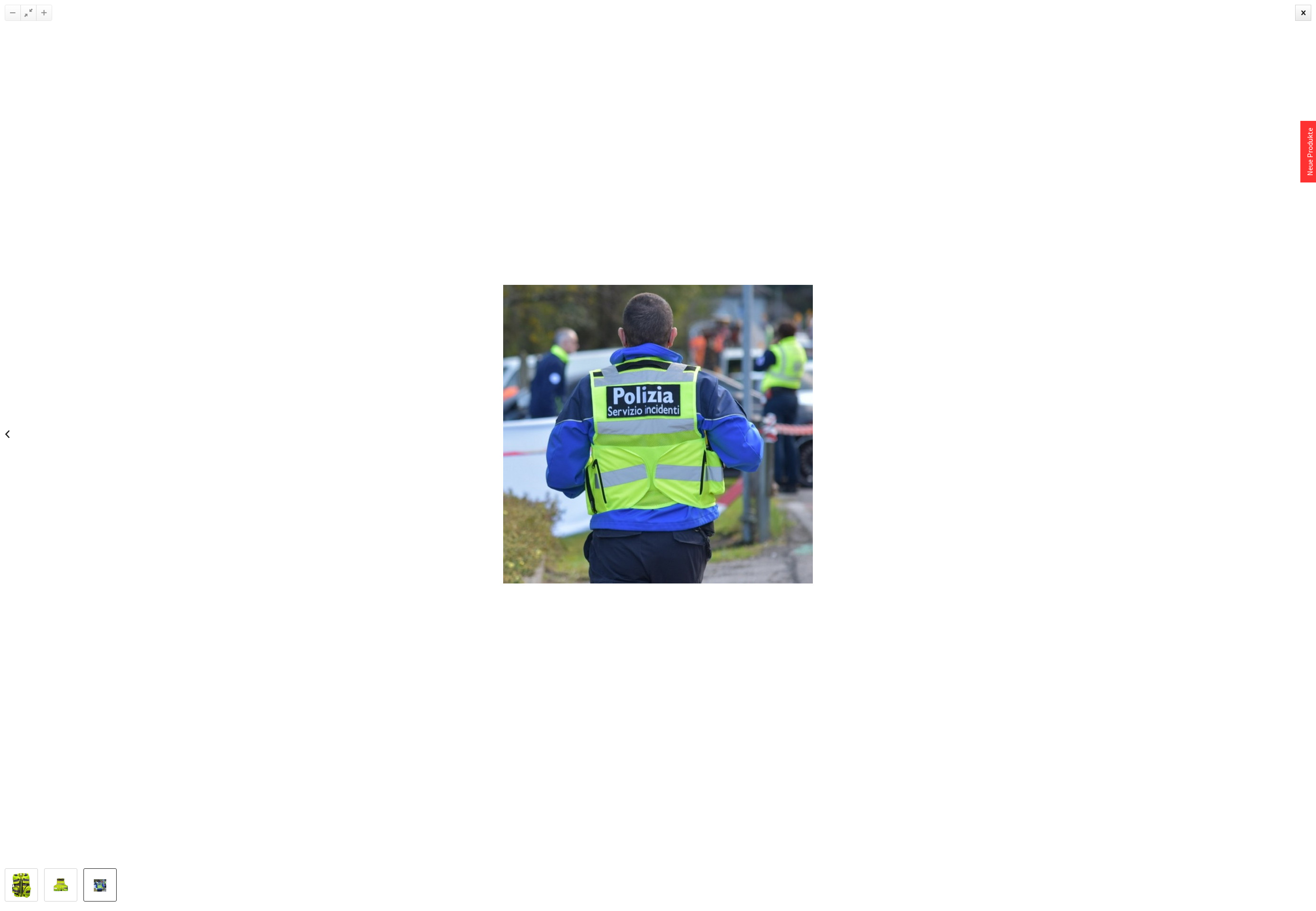
click at [1308, 435] on div at bounding box center [658, 434] width 1316 height 868
click at [9, 431] on link at bounding box center [7, 435] width 14 height 33
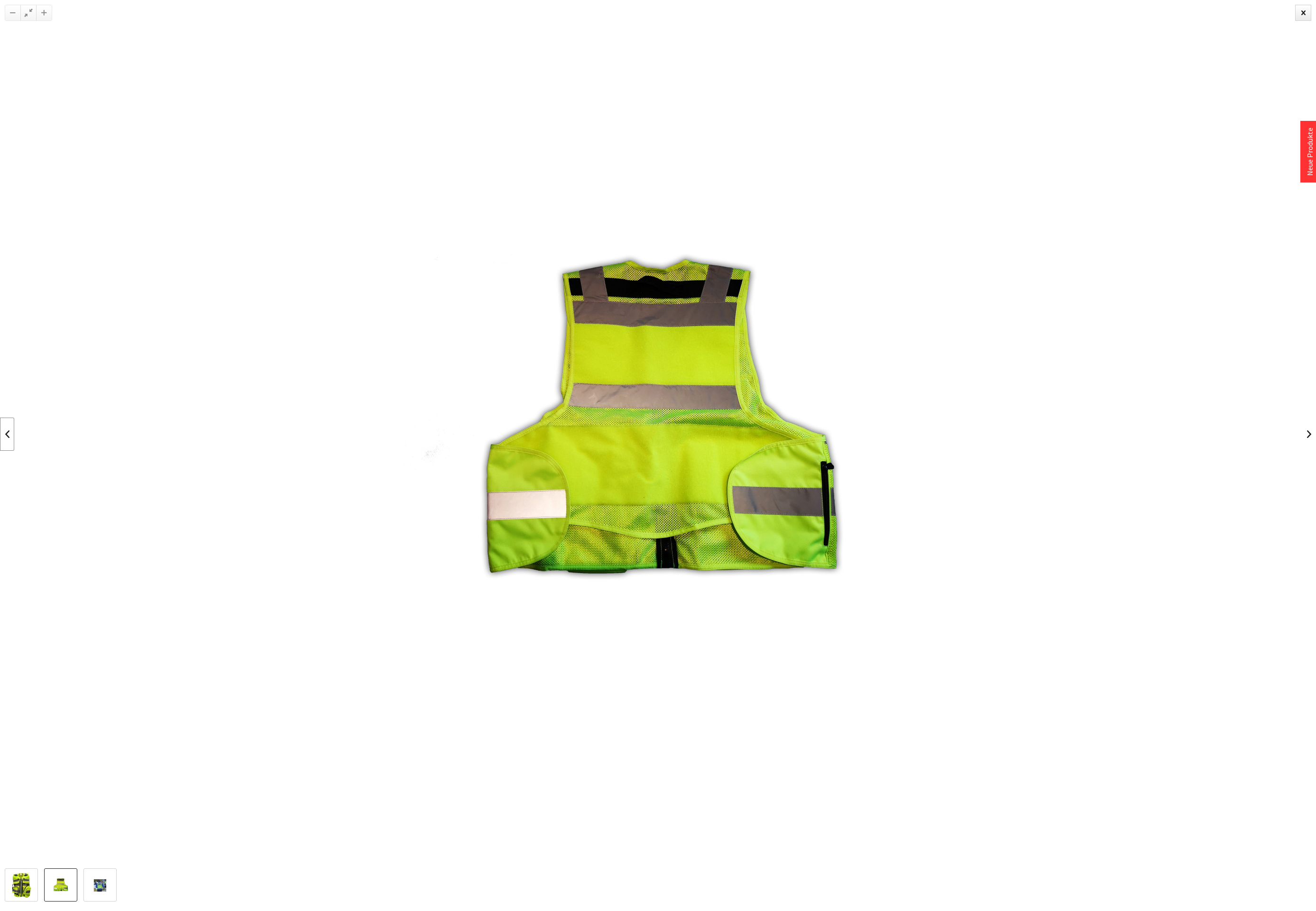
click at [9, 431] on link at bounding box center [7, 435] width 14 height 33
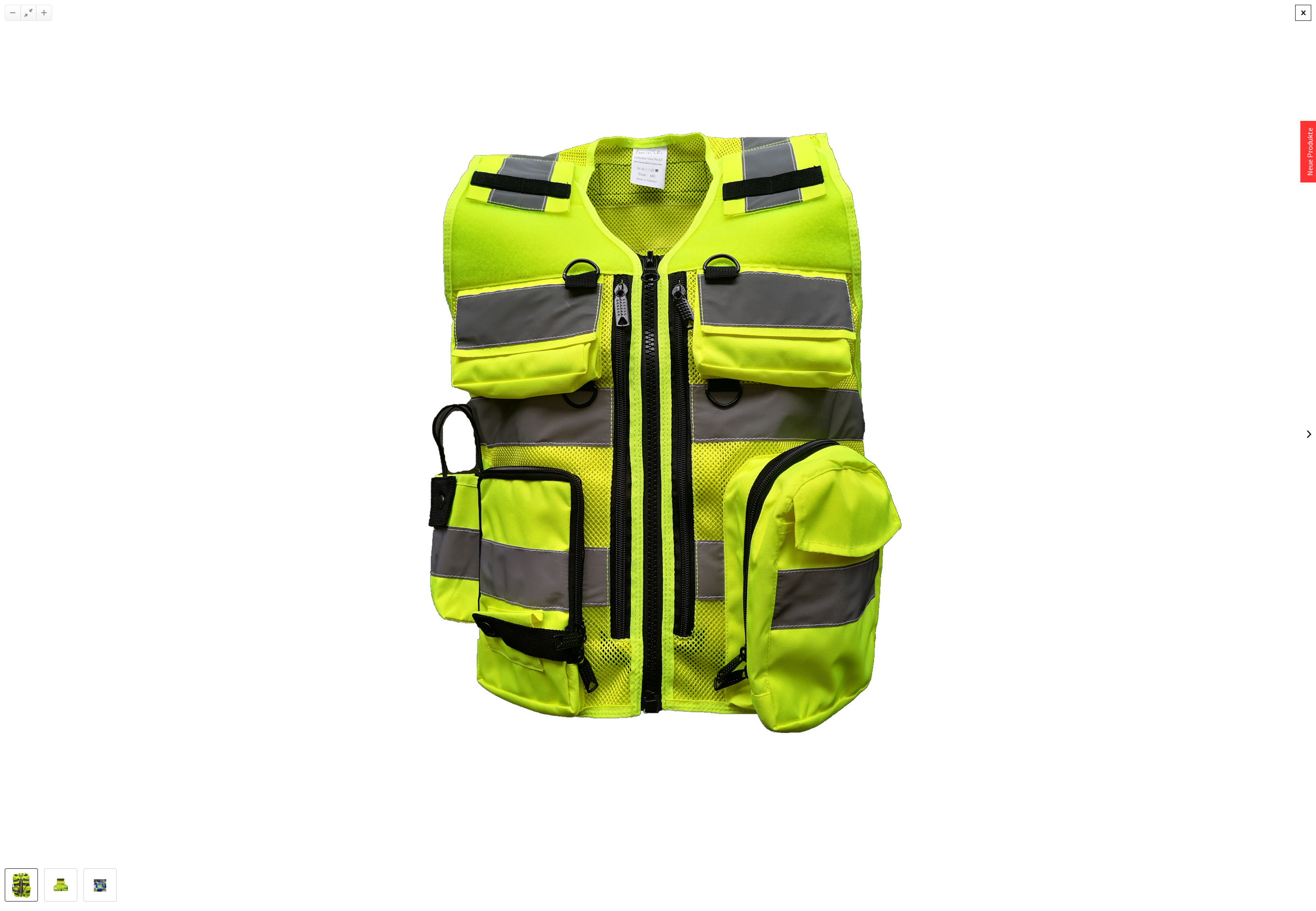
click at [1306, 15] on div at bounding box center [1303, 13] width 16 height 16
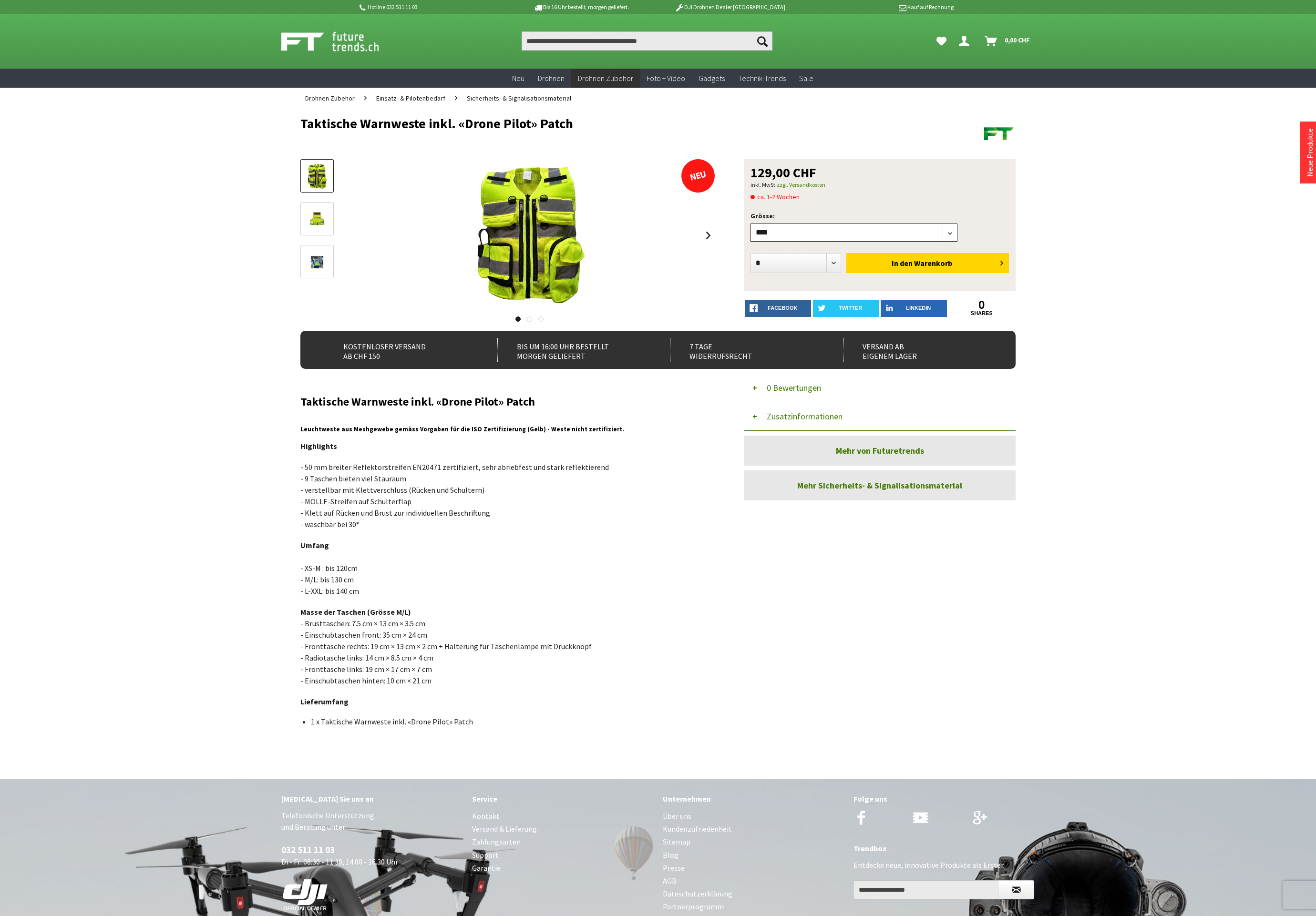
select select"] "***"
click at [413, 99] on span "Einsatz- & Pilotenbedarf" at bounding box center [411, 98] width 69 height 8
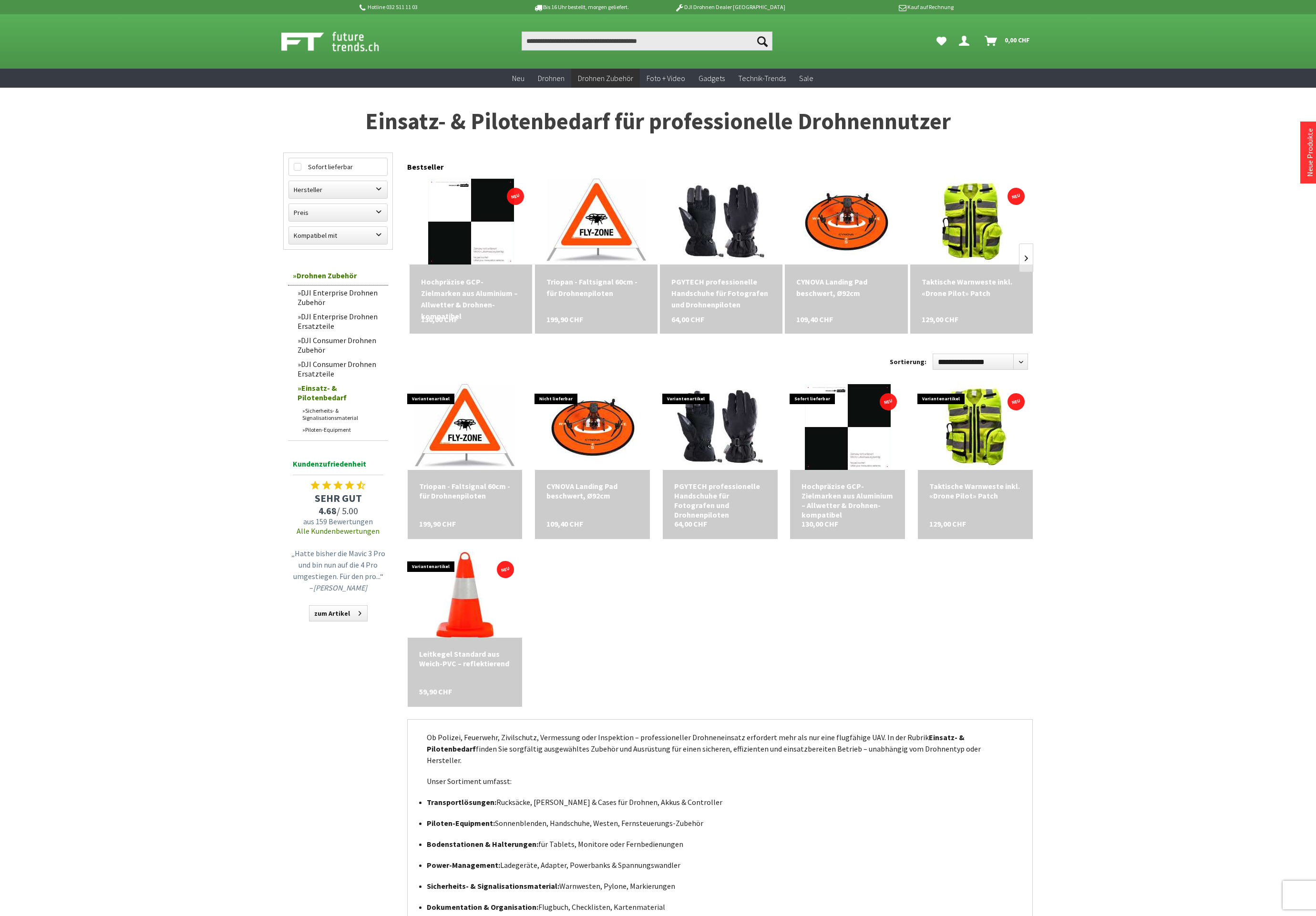
click at [364, 361] on link "DJI Consumer Drohnen Ersatzteile" at bounding box center [340, 369] width 95 height 24
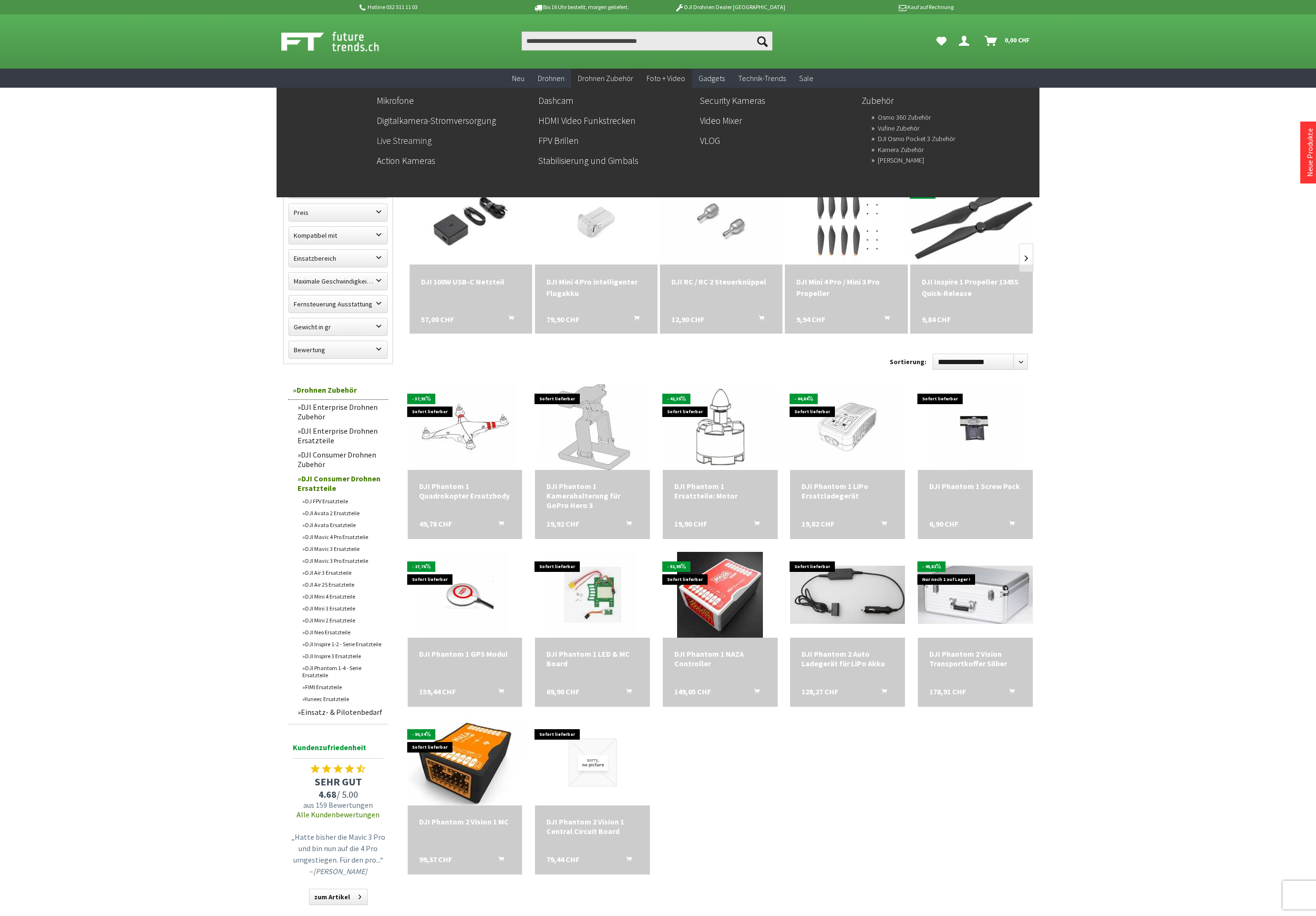
click at [424, 140] on link "Live Streaming" at bounding box center [453, 140] width 154 height 16
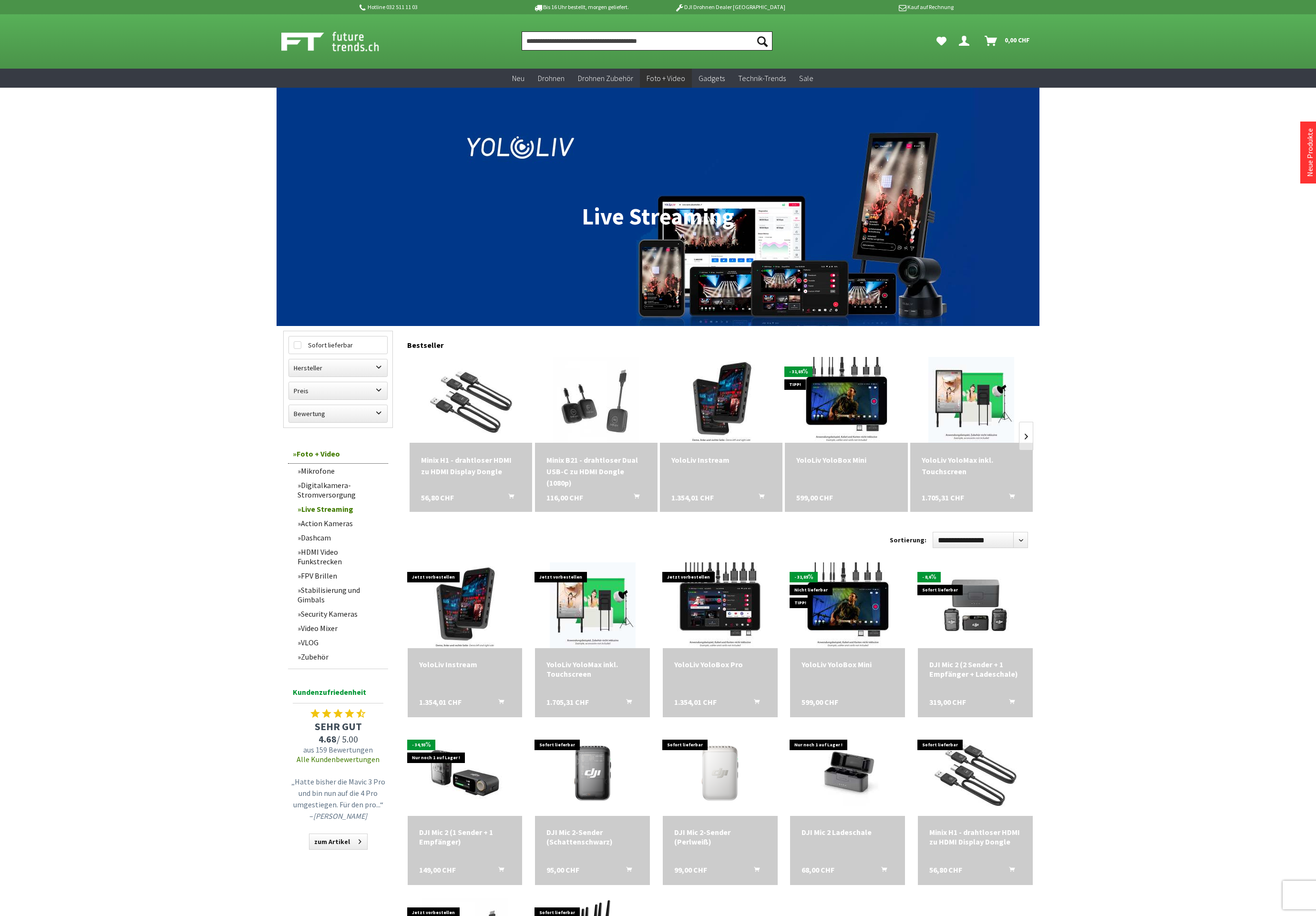
click at [656, 42] on input "Produkt, Marke, Kategorie, EAN, Artikelnummer…" at bounding box center [647, 40] width 250 height 19
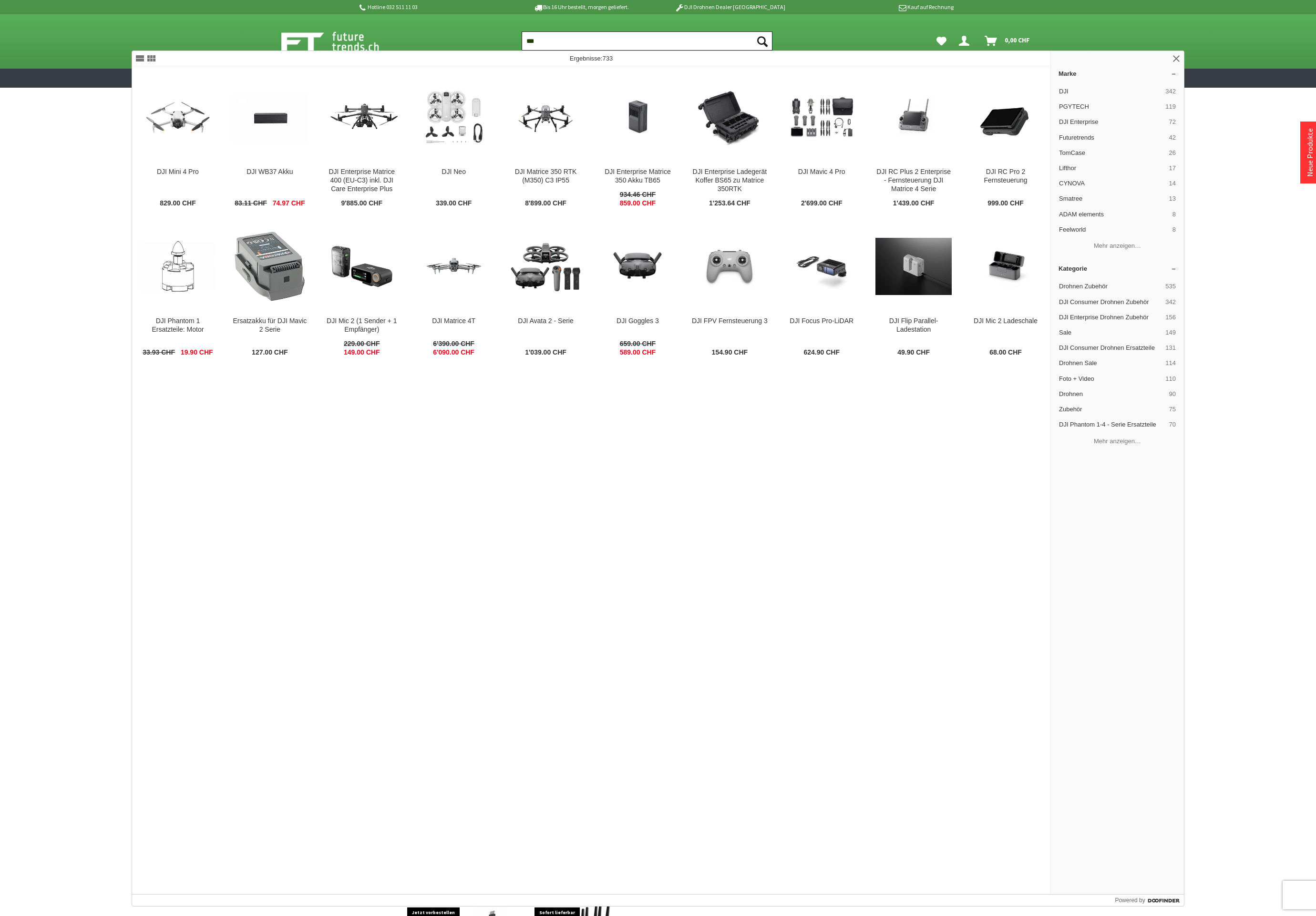
type input "***"
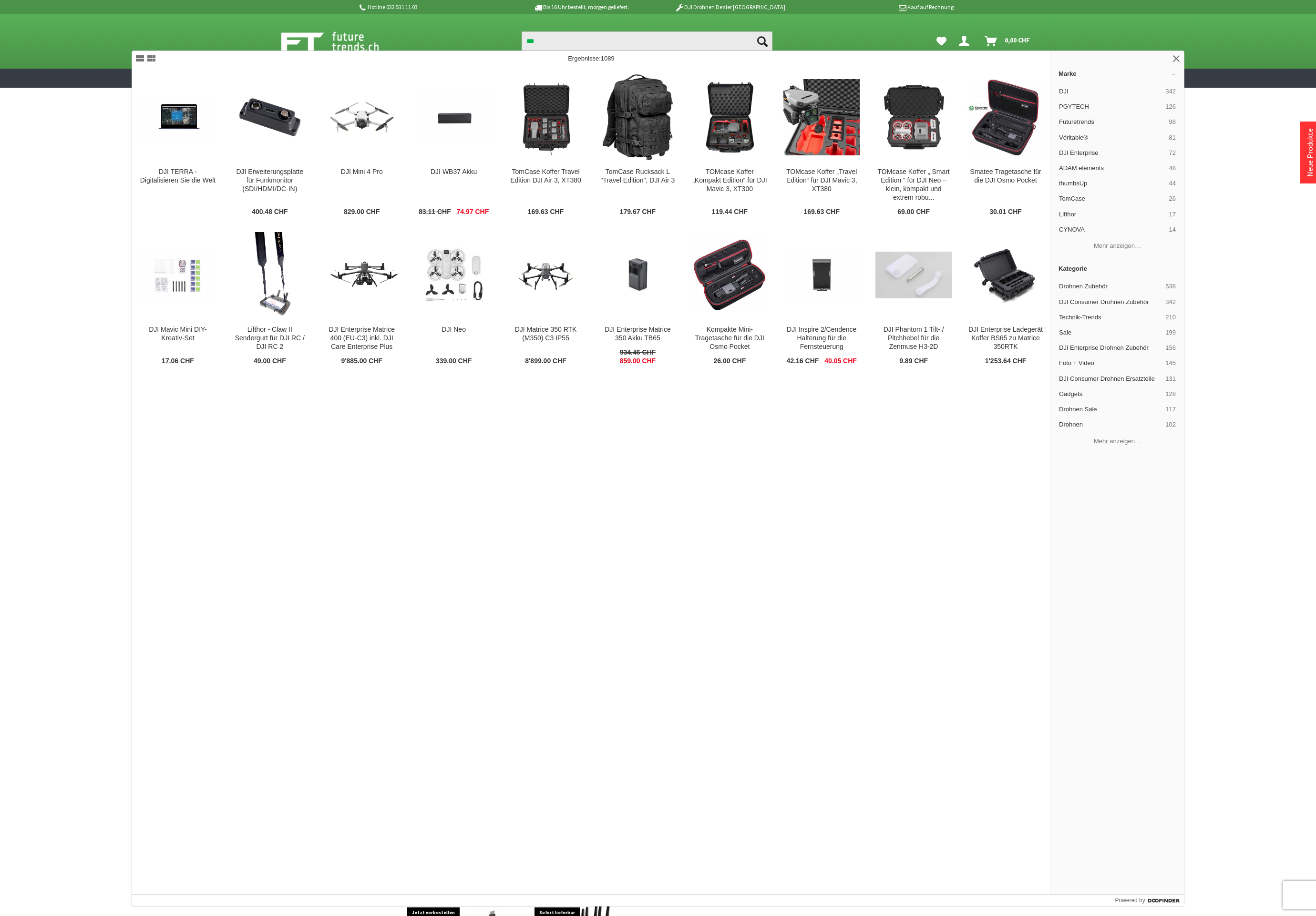
click at [1086, 377] on span "DJI Consumer Drohnen Ersatzteile" at bounding box center [1110, 379] width 103 height 8
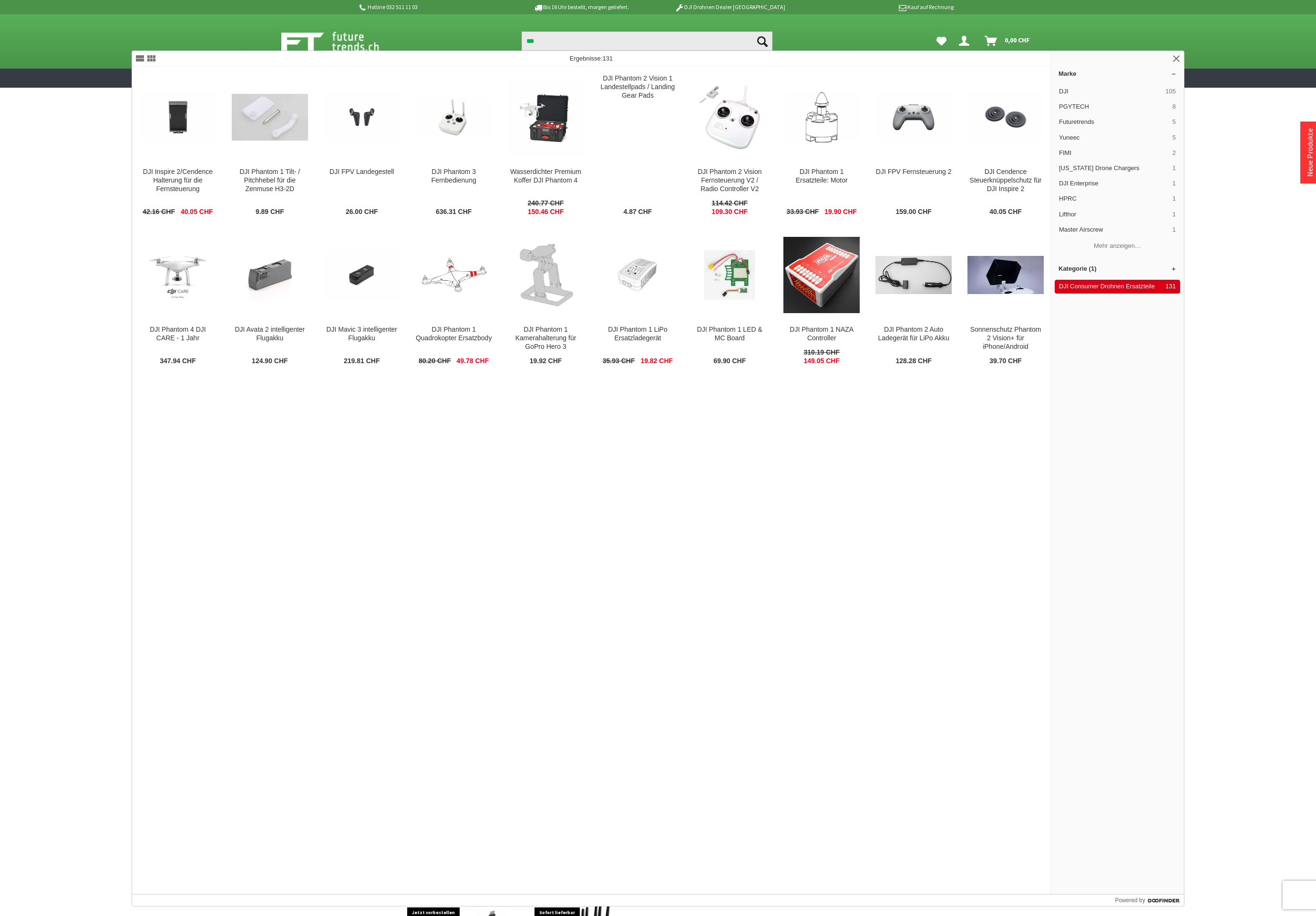
click at [1098, 288] on span "DJI Consumer Drohnen Ersatzteile" at bounding box center [1110, 287] width 103 height 8
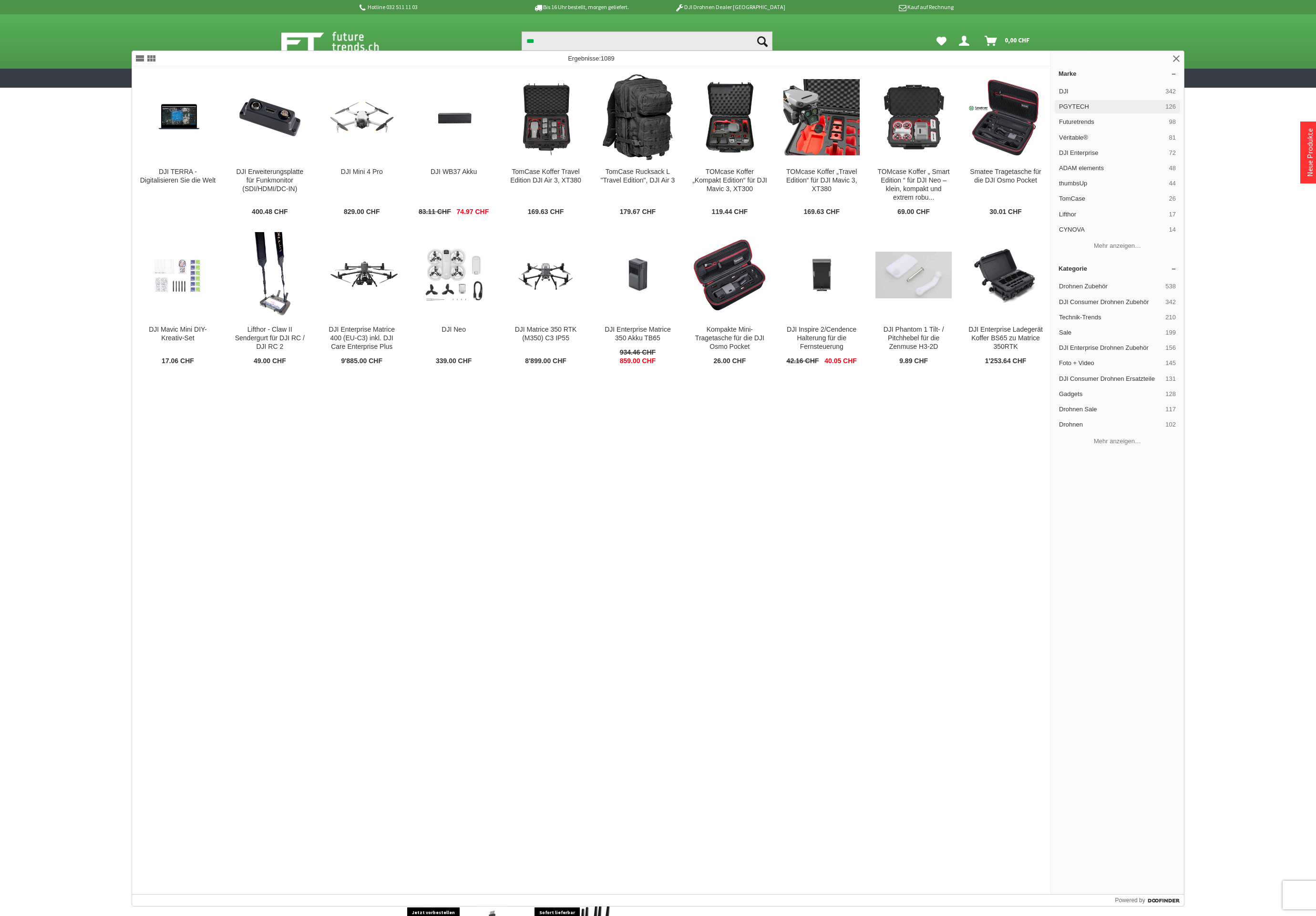
click at [1104, 109] on span "PGYTECH" at bounding box center [1110, 107] width 103 height 8
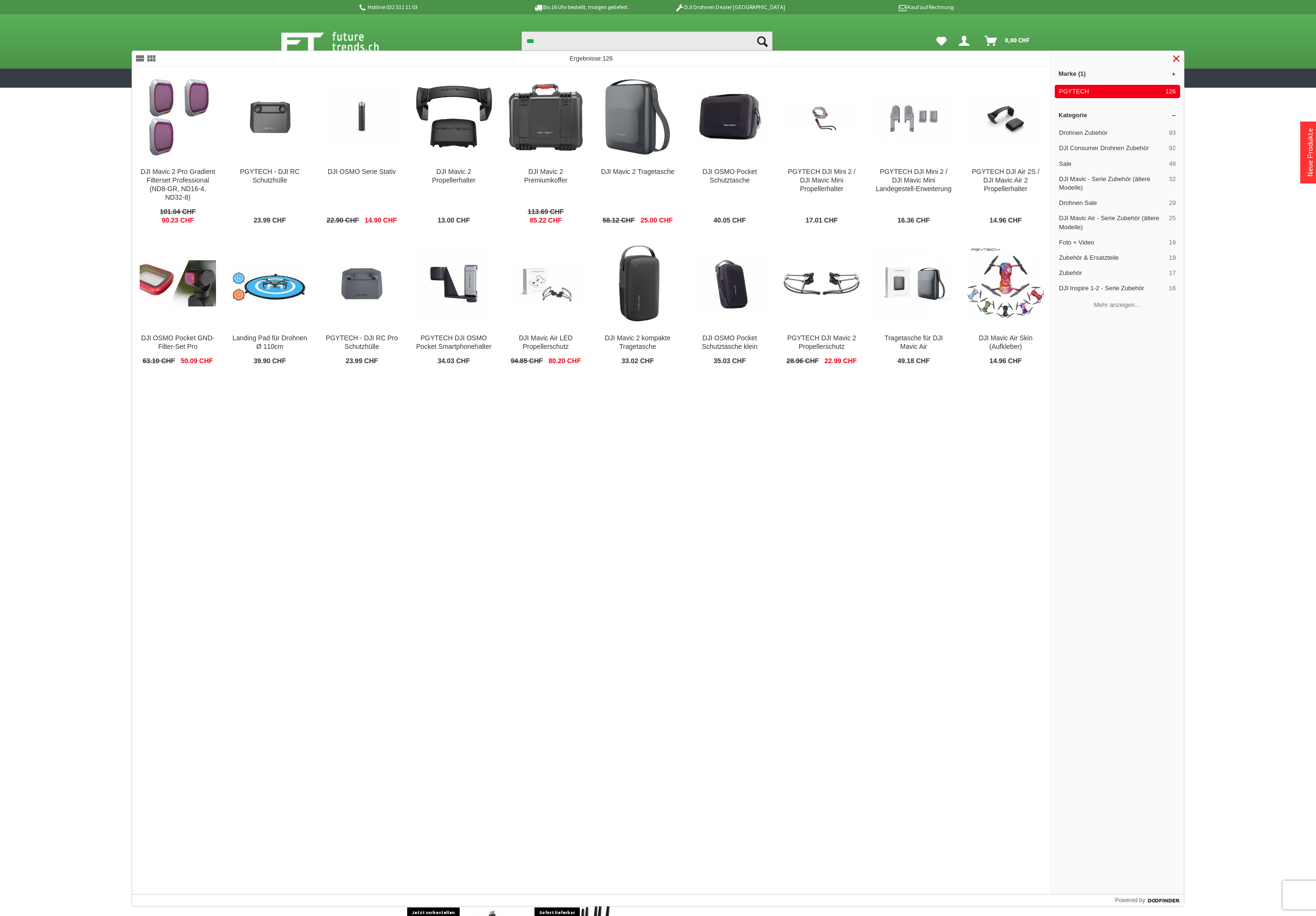
click at [1175, 57] on link at bounding box center [1177, 59] width 12 height 12
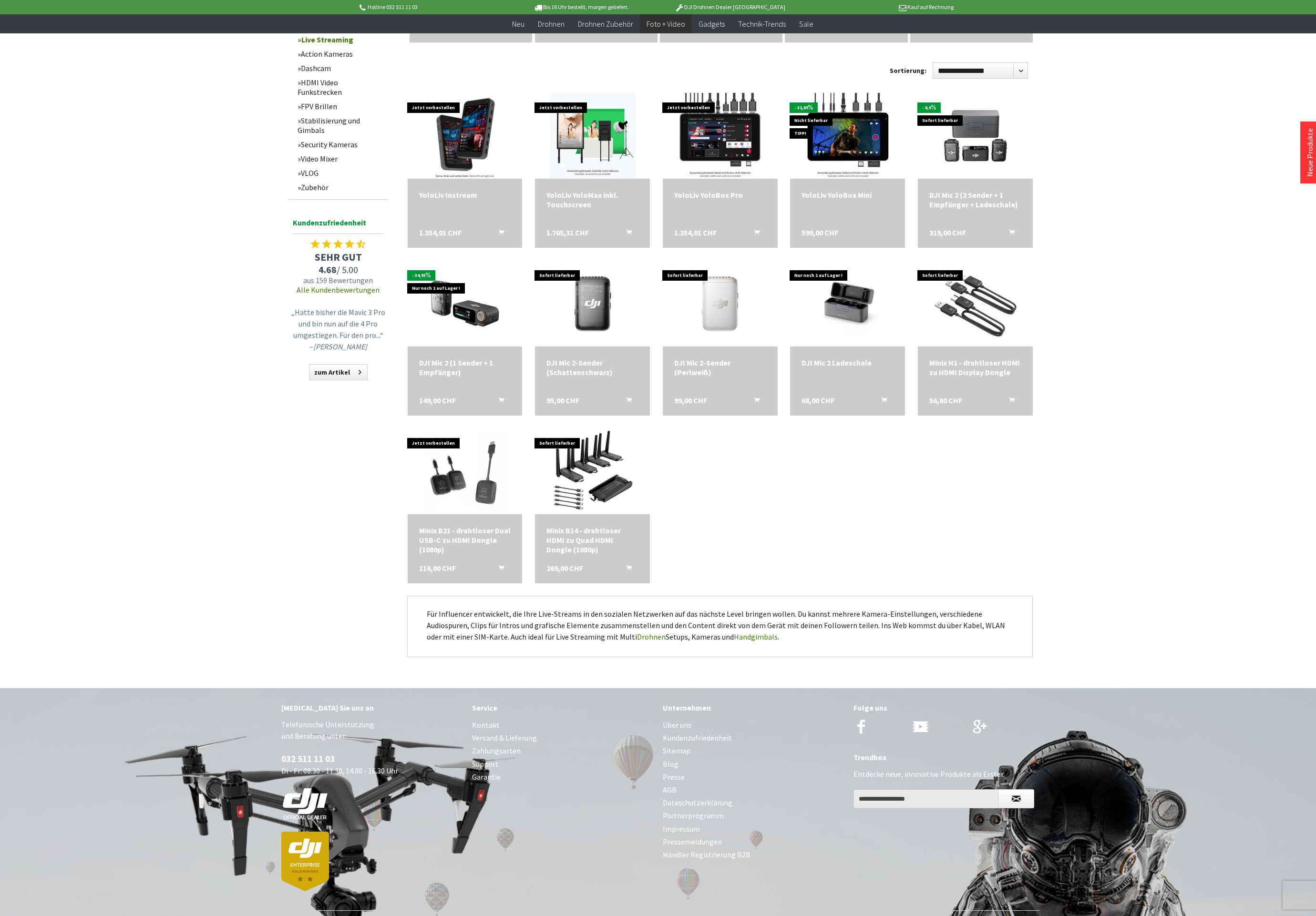
scroll to position [456, 0]
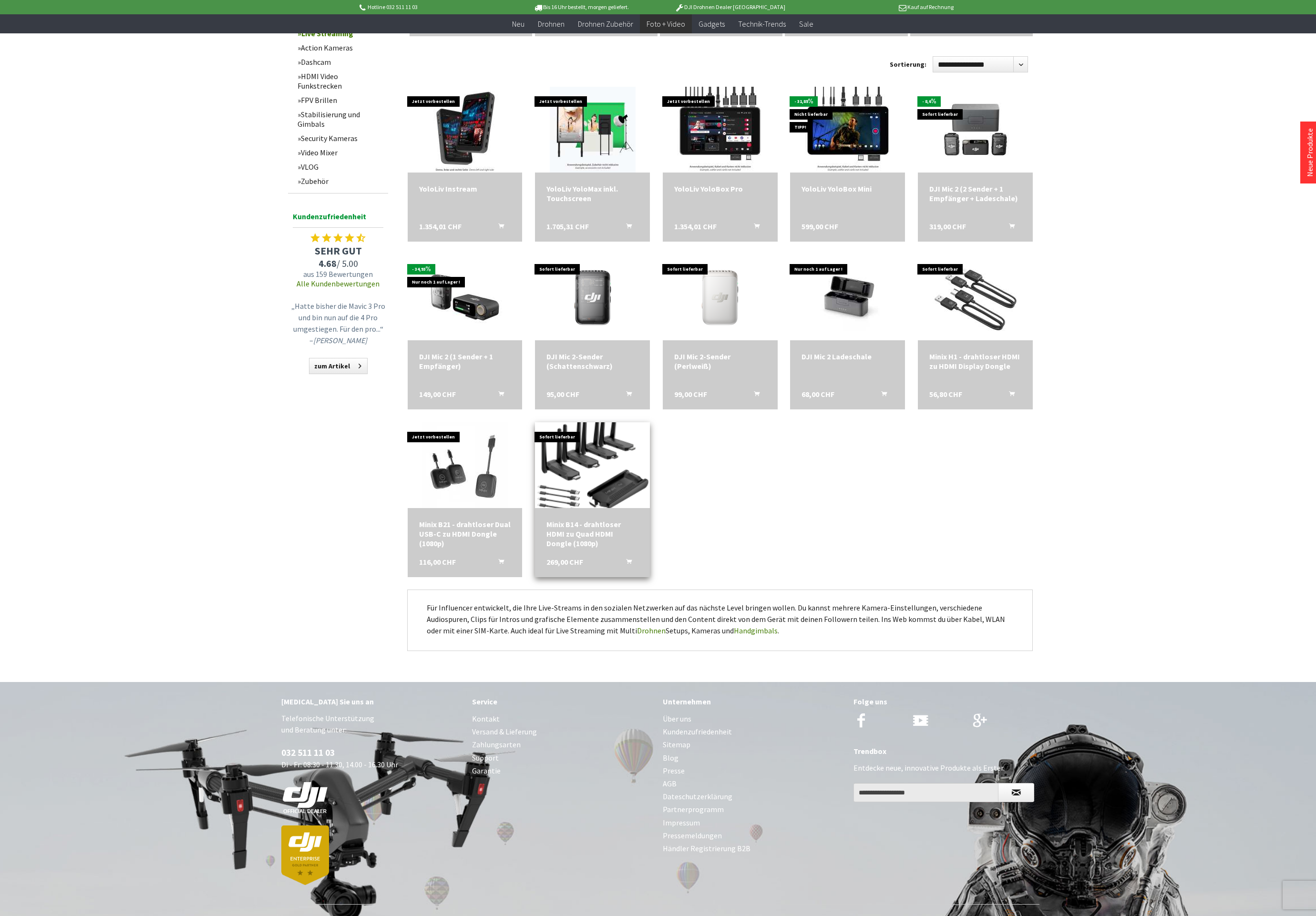
click at [575, 452] on img at bounding box center [592, 465] width 120 height 120
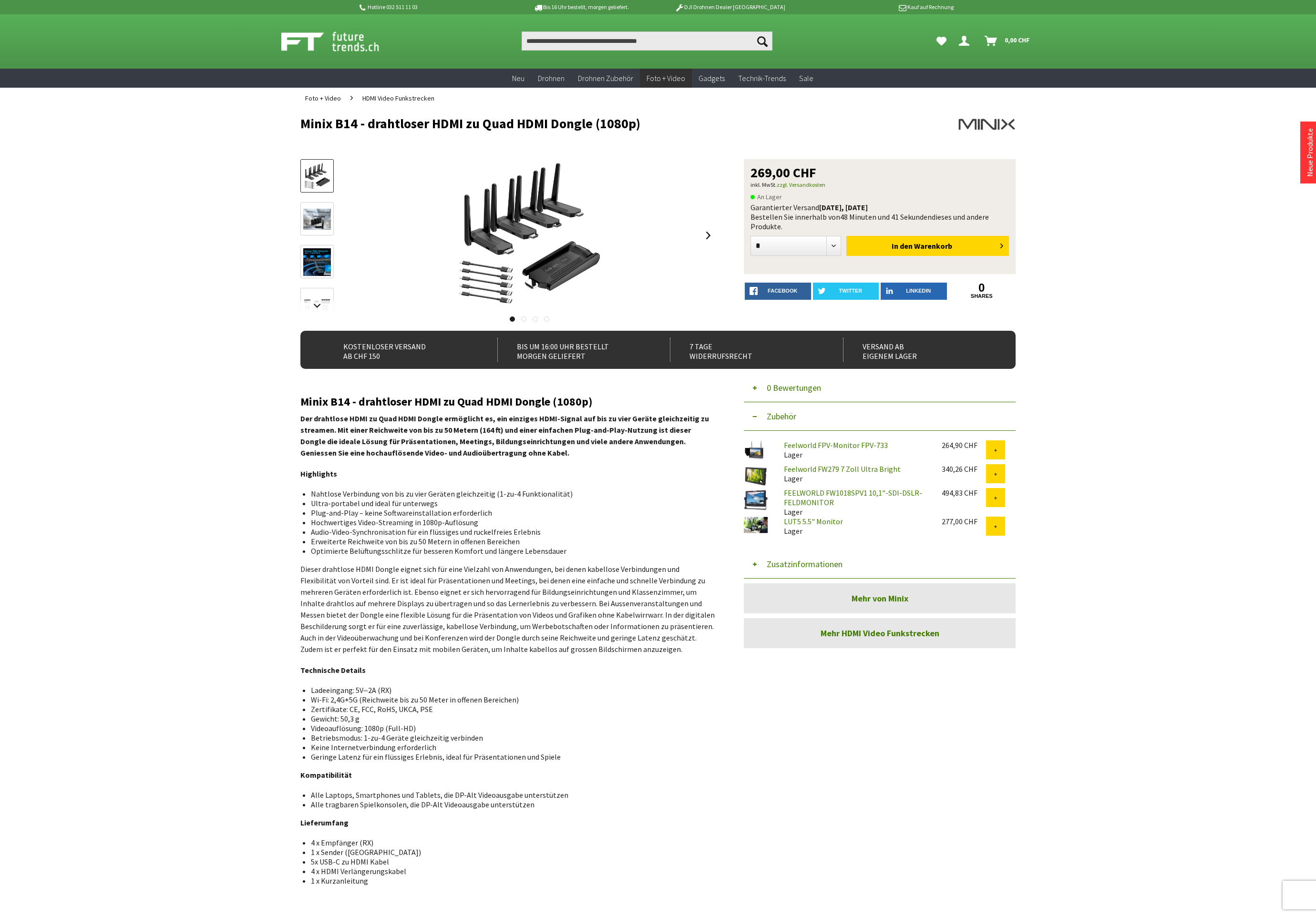
click at [380, 97] on span "HDMI Video Funkstrecken" at bounding box center [398, 98] width 72 height 8
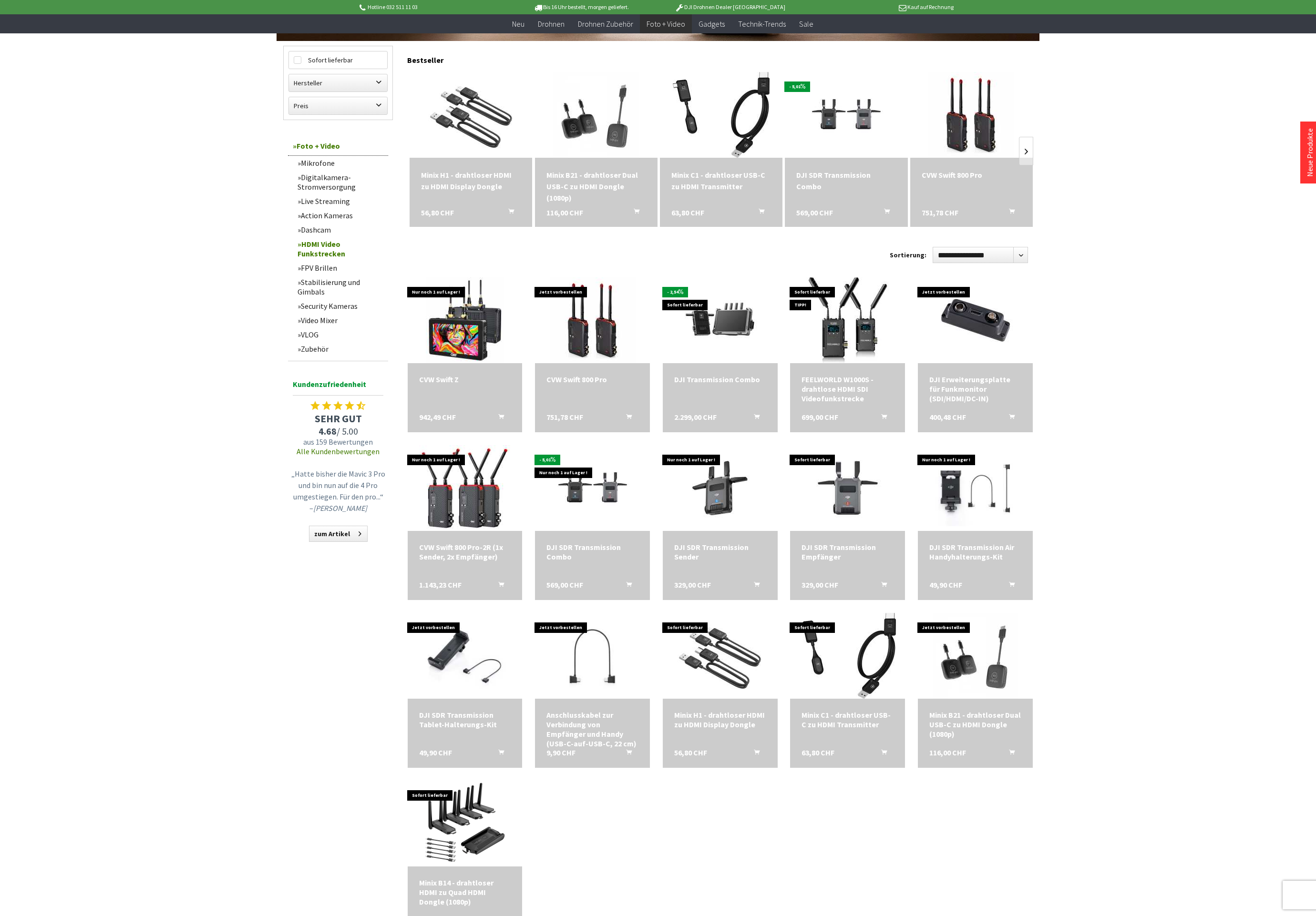
scroll to position [272, 0]
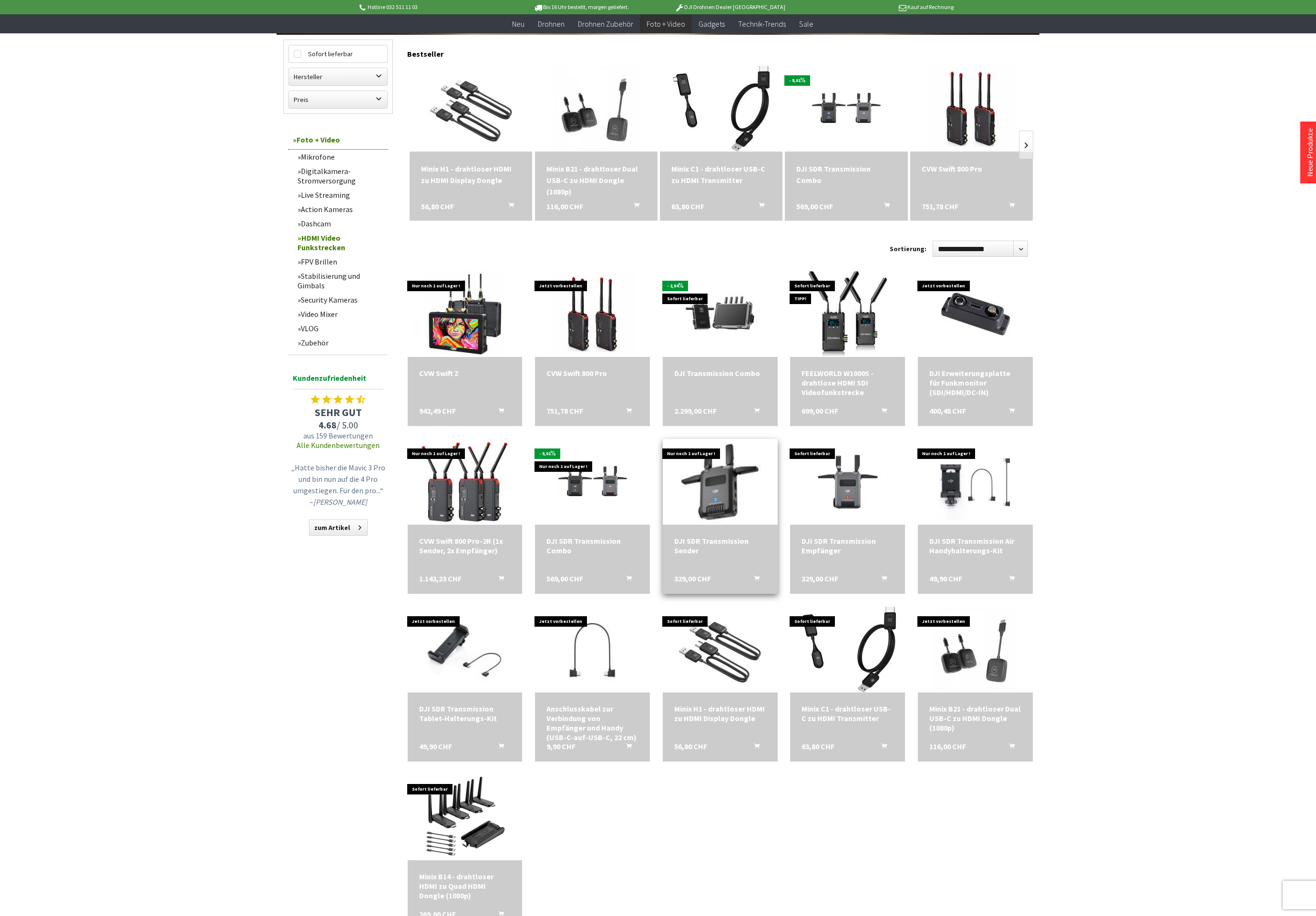
click at [757, 487] on img at bounding box center [719, 482] width 120 height 120
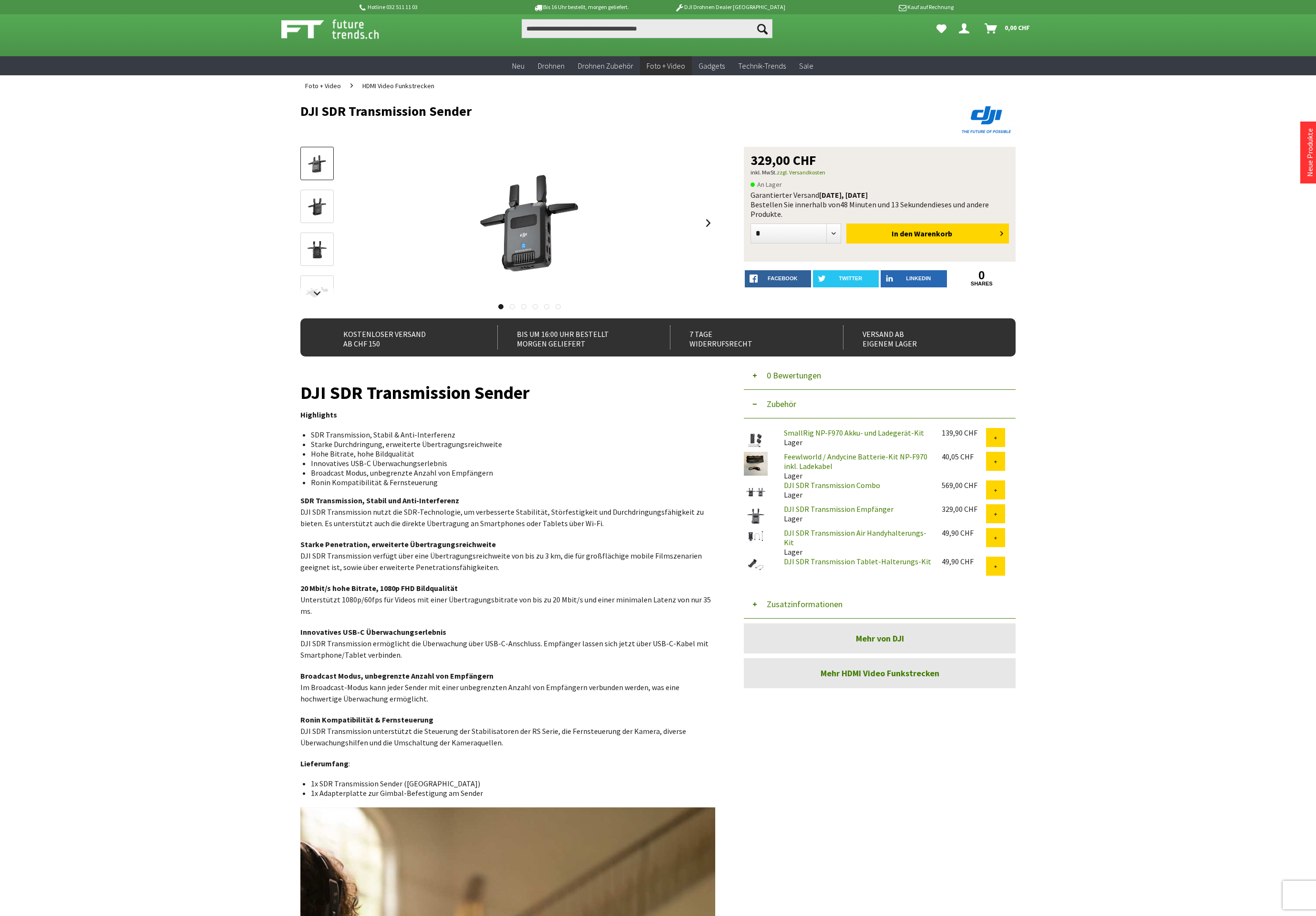
scroll to position [18, 0]
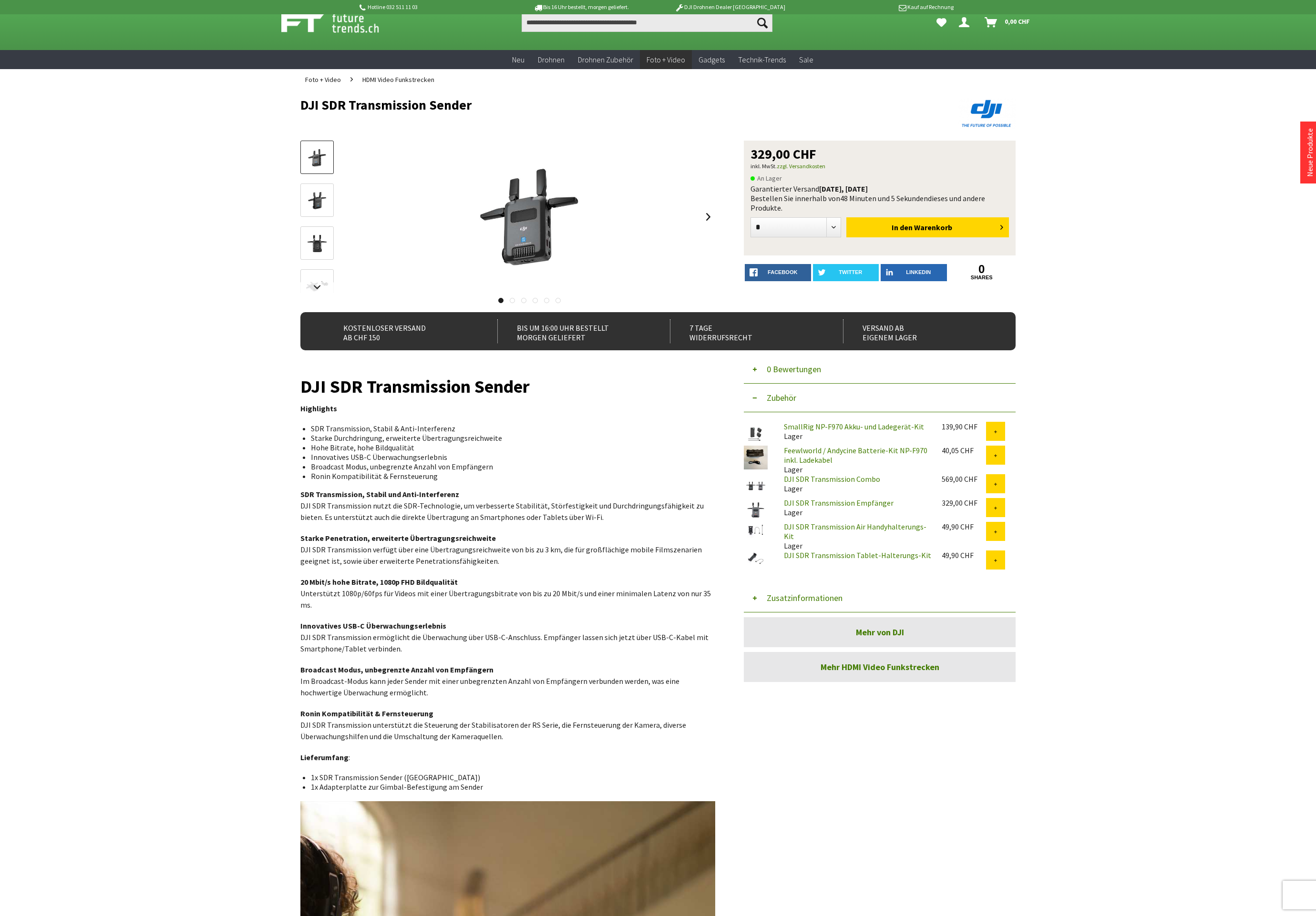
click at [868, 478] on link "DJI SDR Transmission Combo" at bounding box center [832, 478] width 97 height 9
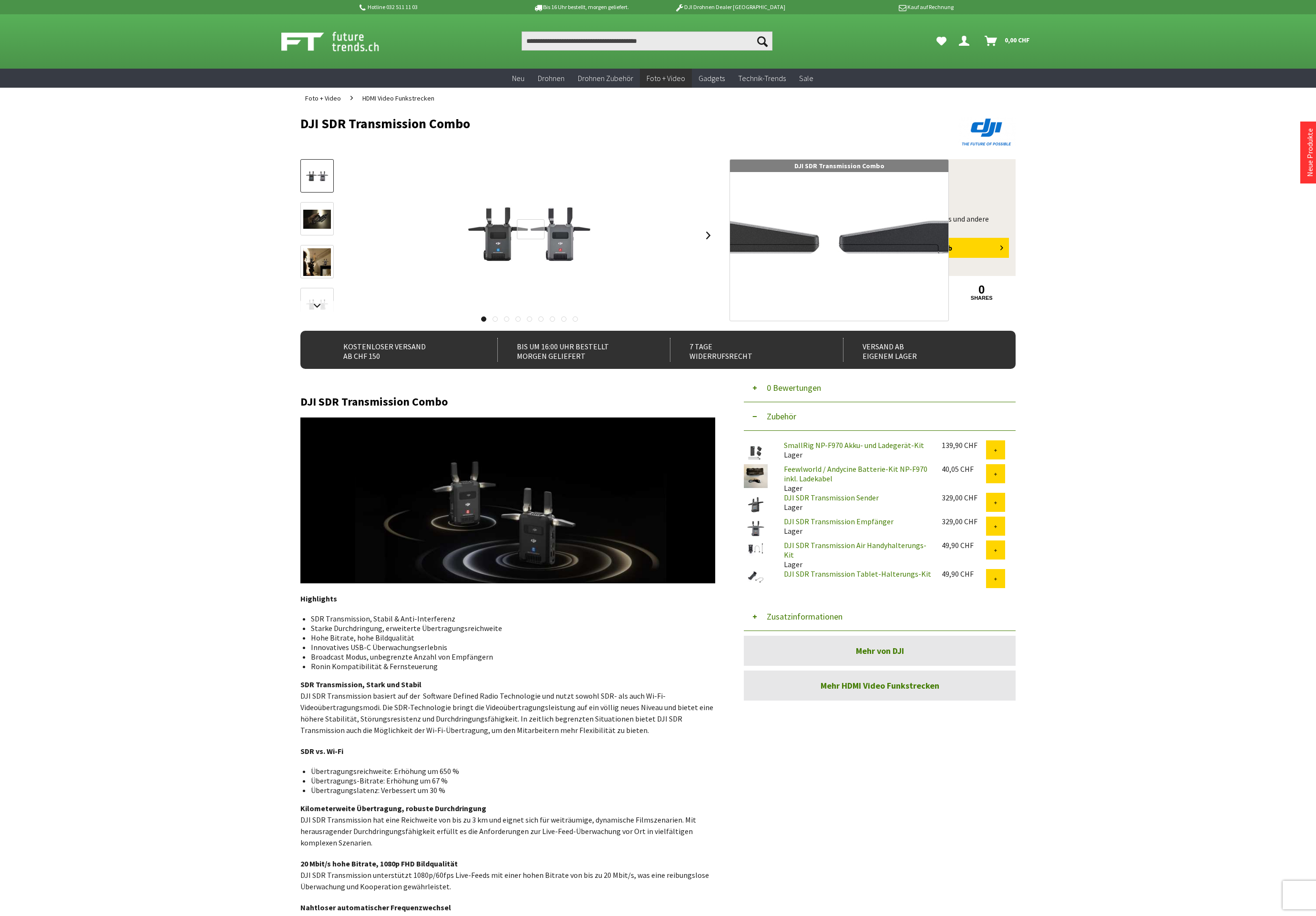
click at [530, 229] on div at bounding box center [530, 229] width 28 height 20
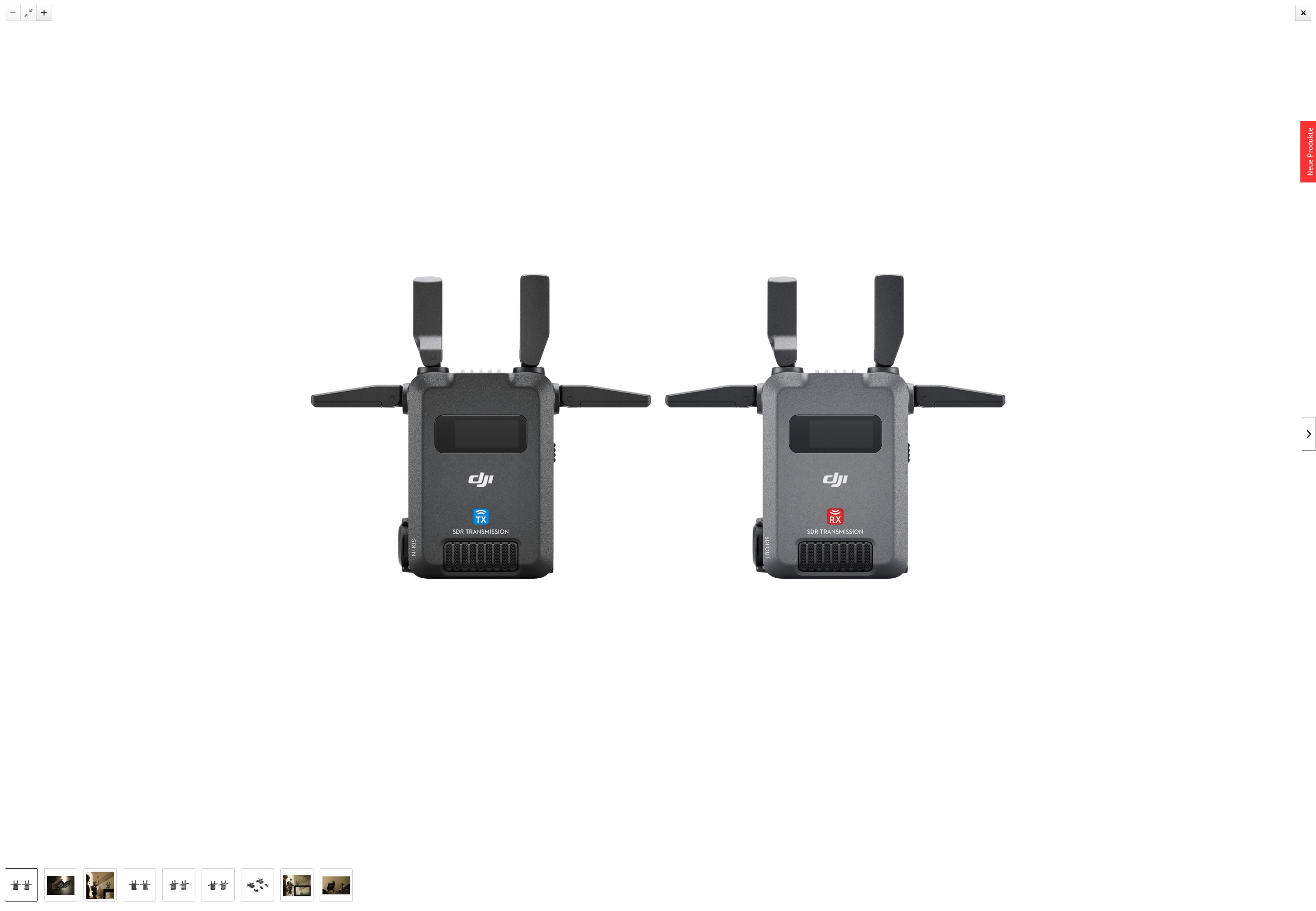
click at [1308, 429] on link at bounding box center [1308, 435] width 14 height 33
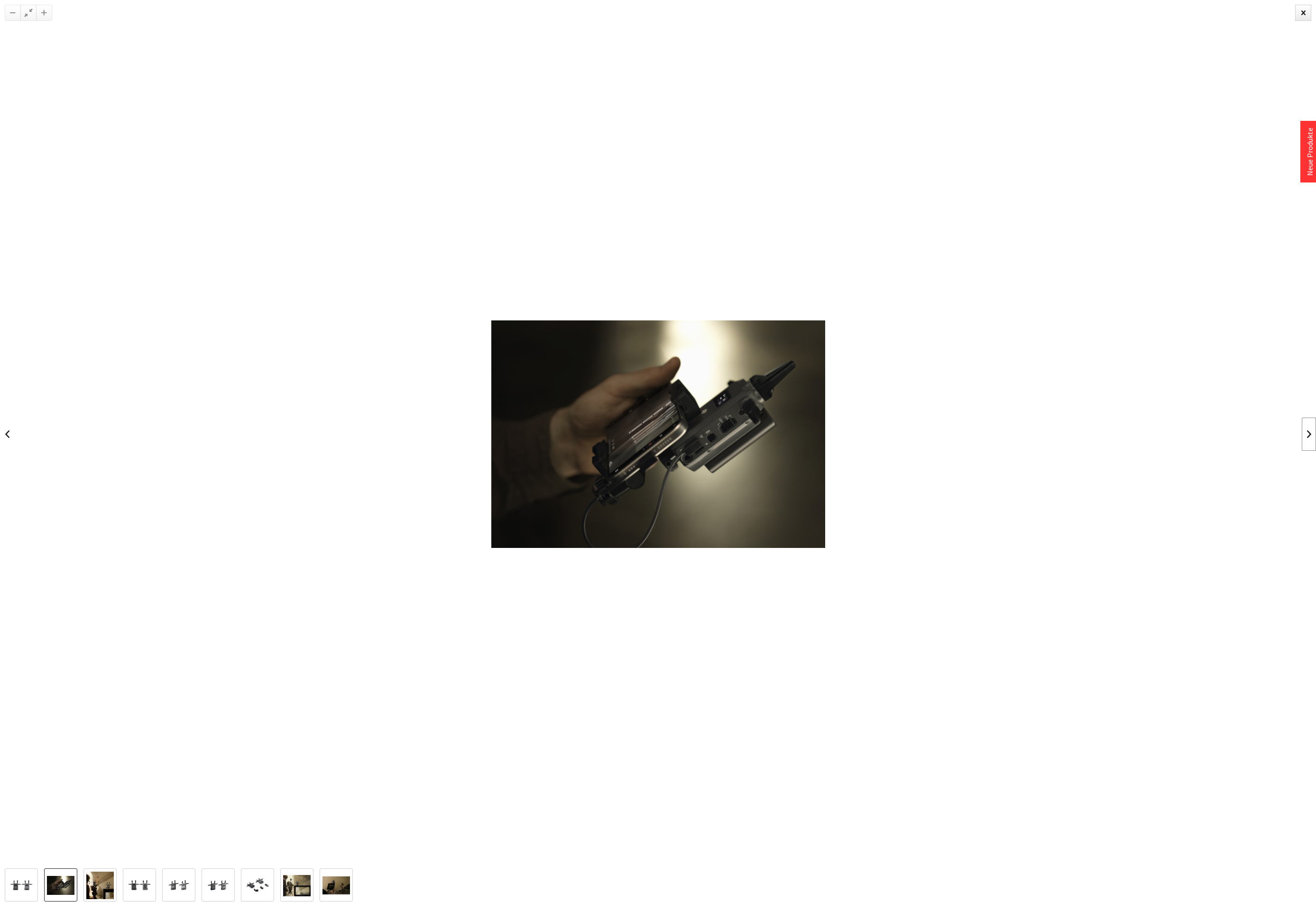
click at [1308, 429] on link at bounding box center [1308, 435] width 14 height 33
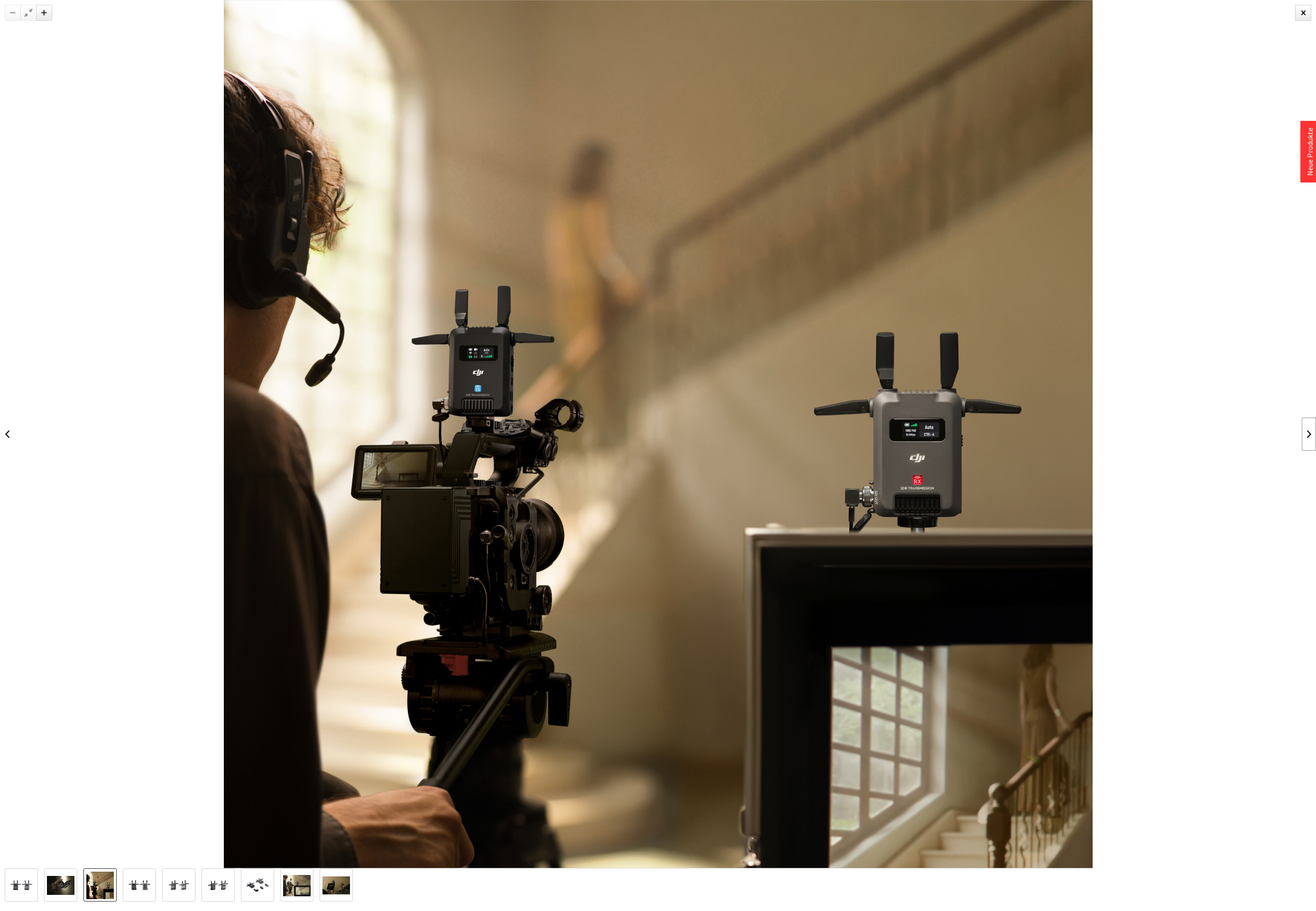
click at [1308, 429] on link at bounding box center [1308, 435] width 14 height 33
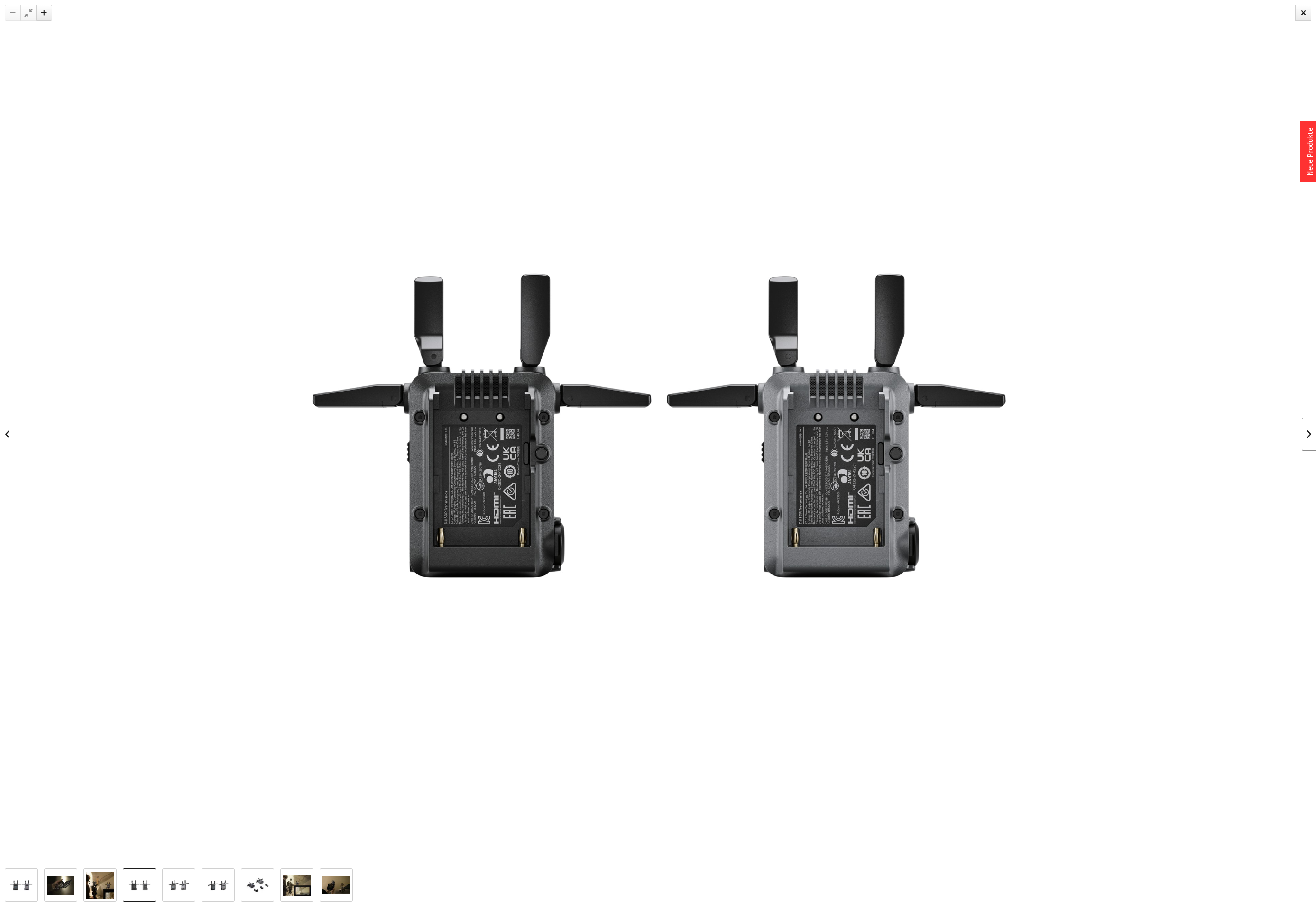
click at [1308, 429] on link at bounding box center [1308, 435] width 14 height 33
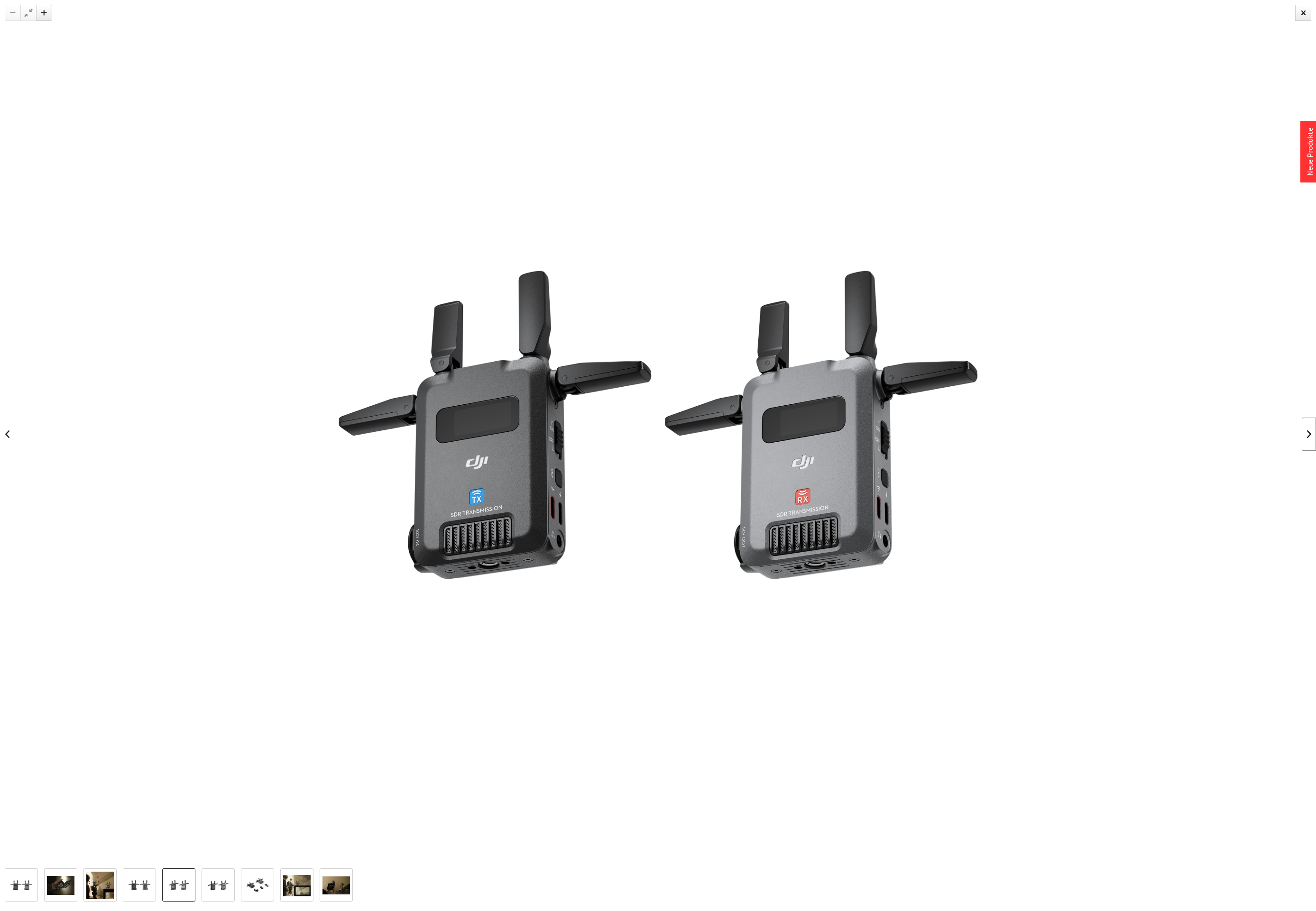
click at [1308, 429] on link at bounding box center [1308, 435] width 14 height 33
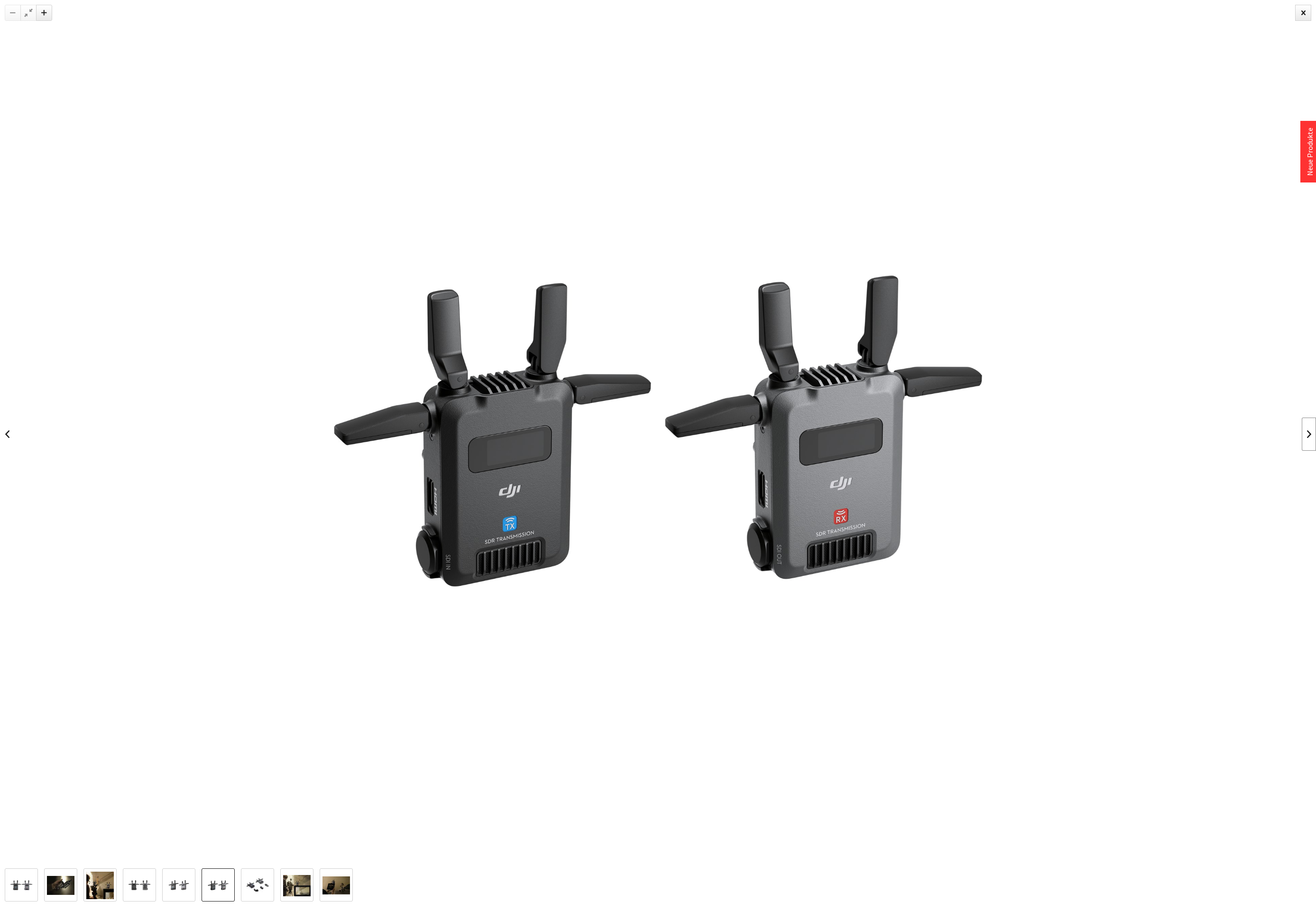
click at [1308, 429] on link at bounding box center [1308, 435] width 14 height 33
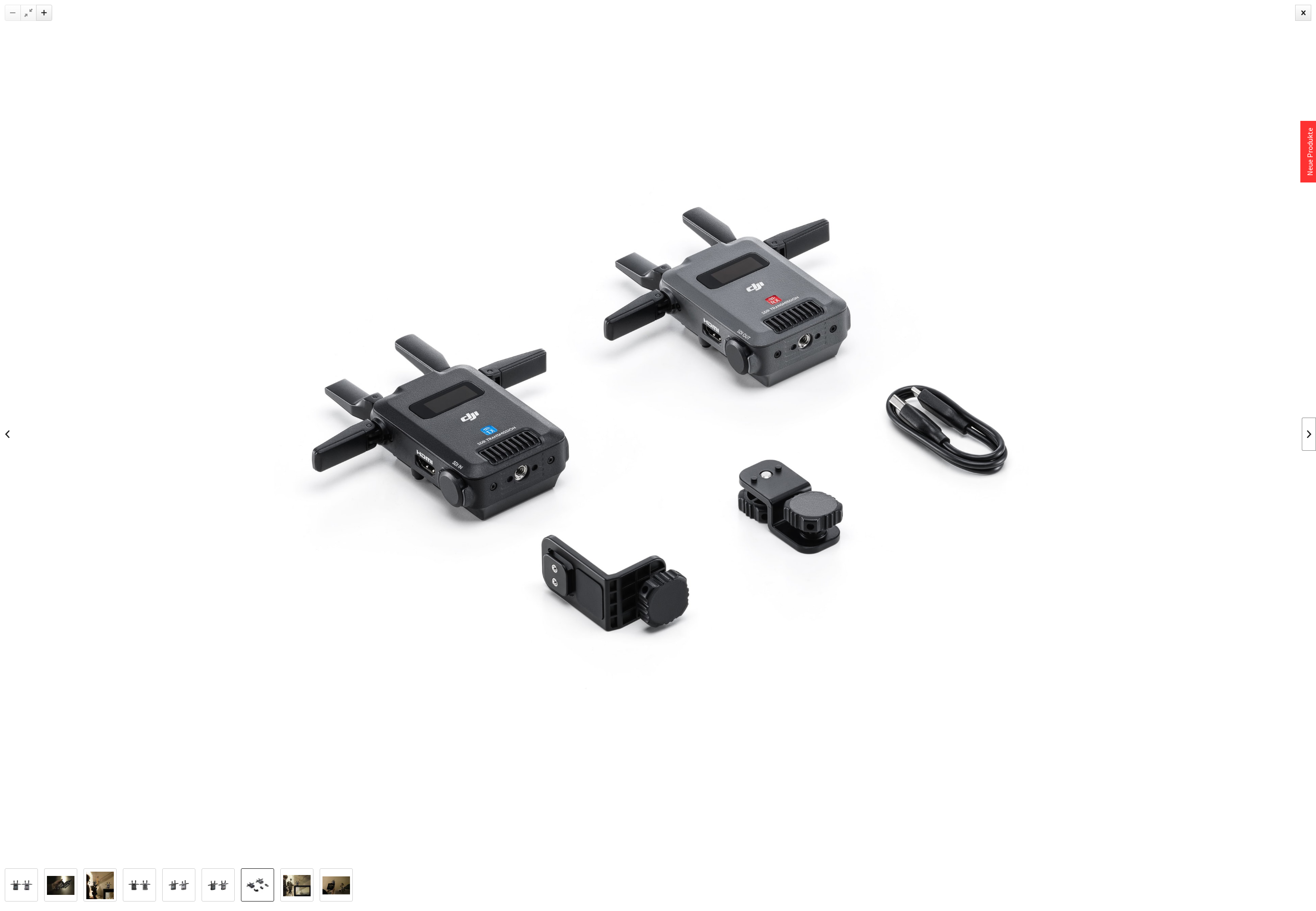
click at [1308, 429] on link at bounding box center [1308, 435] width 14 height 33
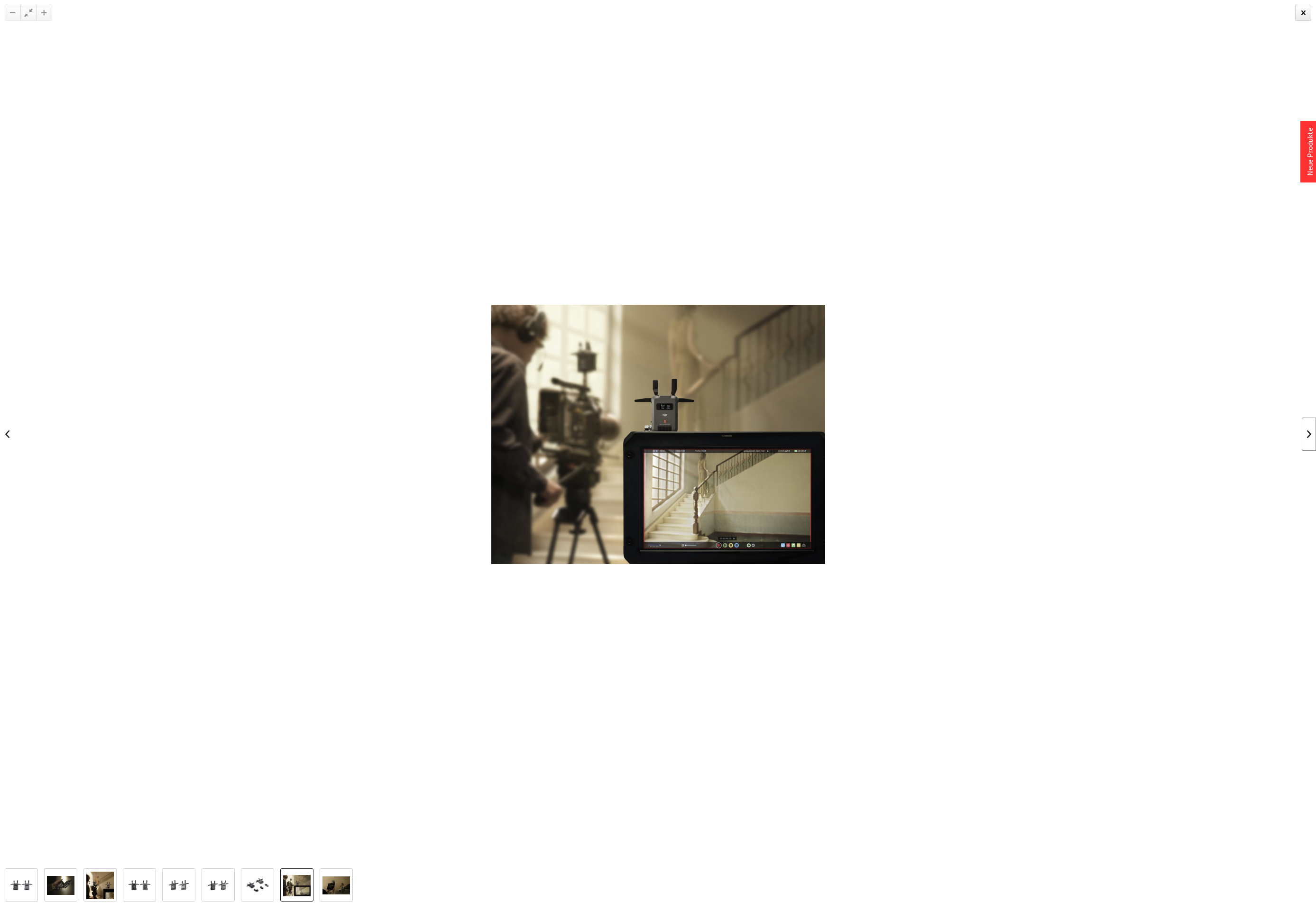
click at [1308, 429] on link at bounding box center [1308, 435] width 14 height 33
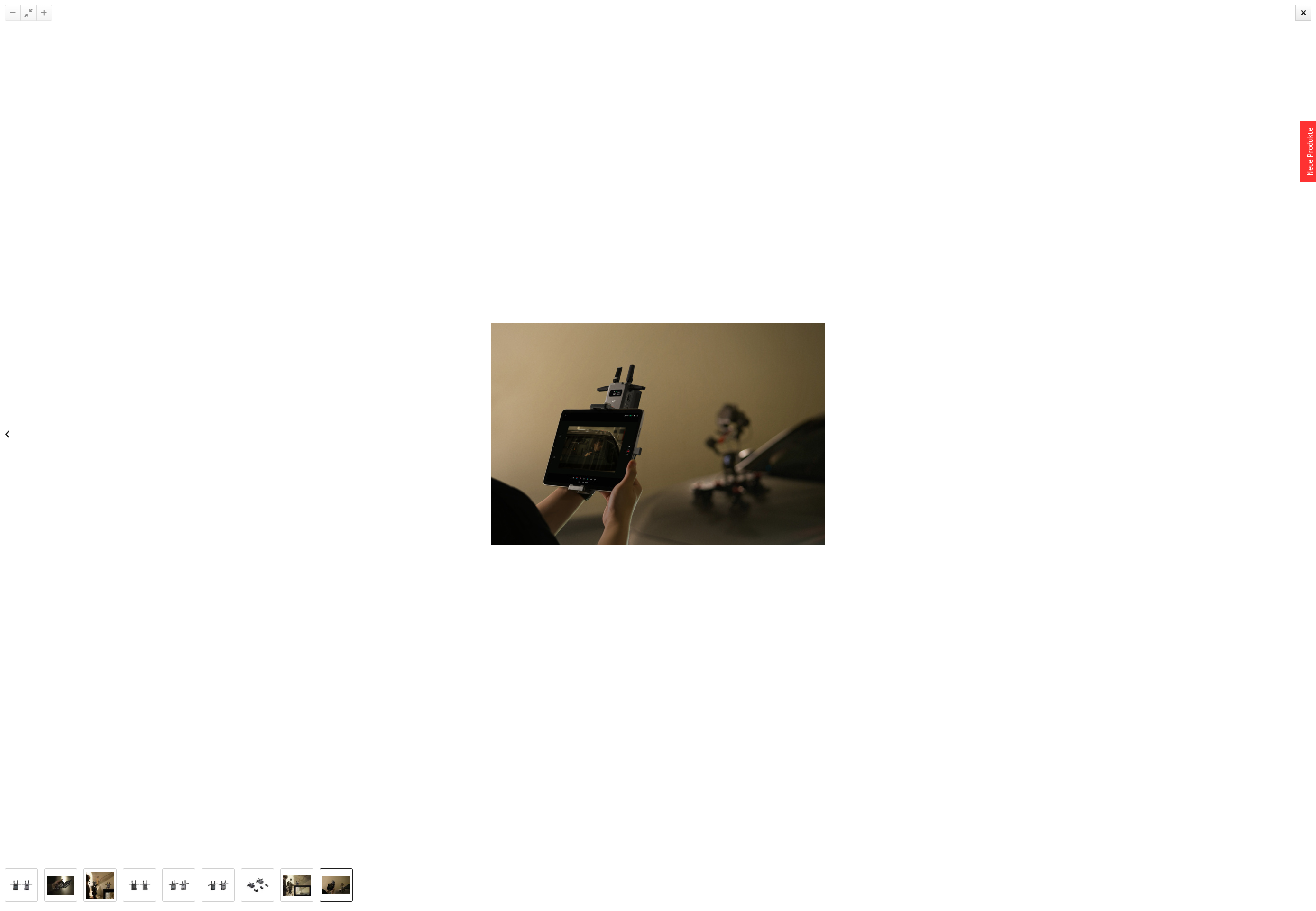
click at [1308, 429] on div at bounding box center [658, 434] width 1316 height 868
click at [1303, 12] on div at bounding box center [1303, 13] width 16 height 16
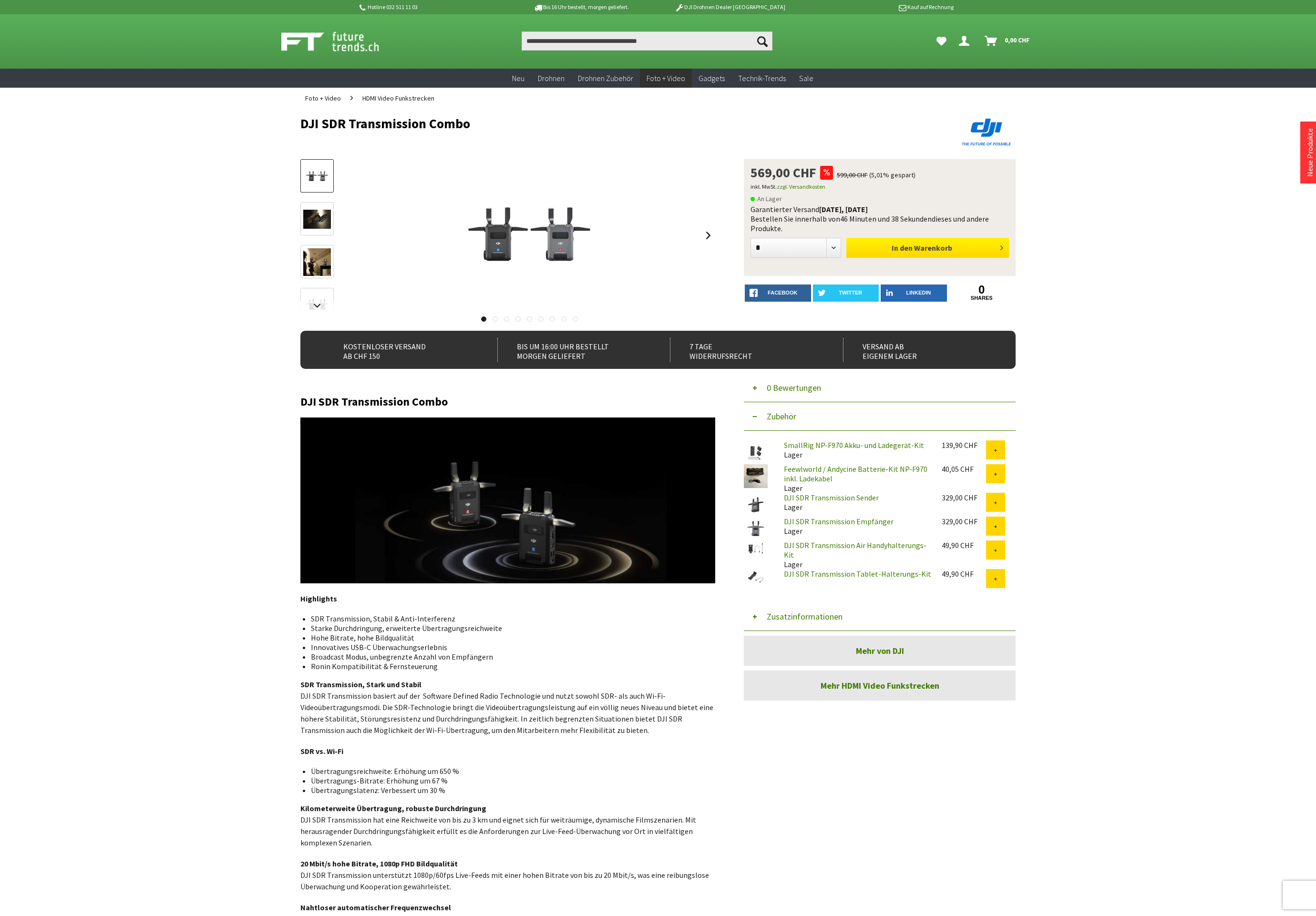
click at [931, 246] on span "Warenkorb" at bounding box center [932, 247] width 38 height 9
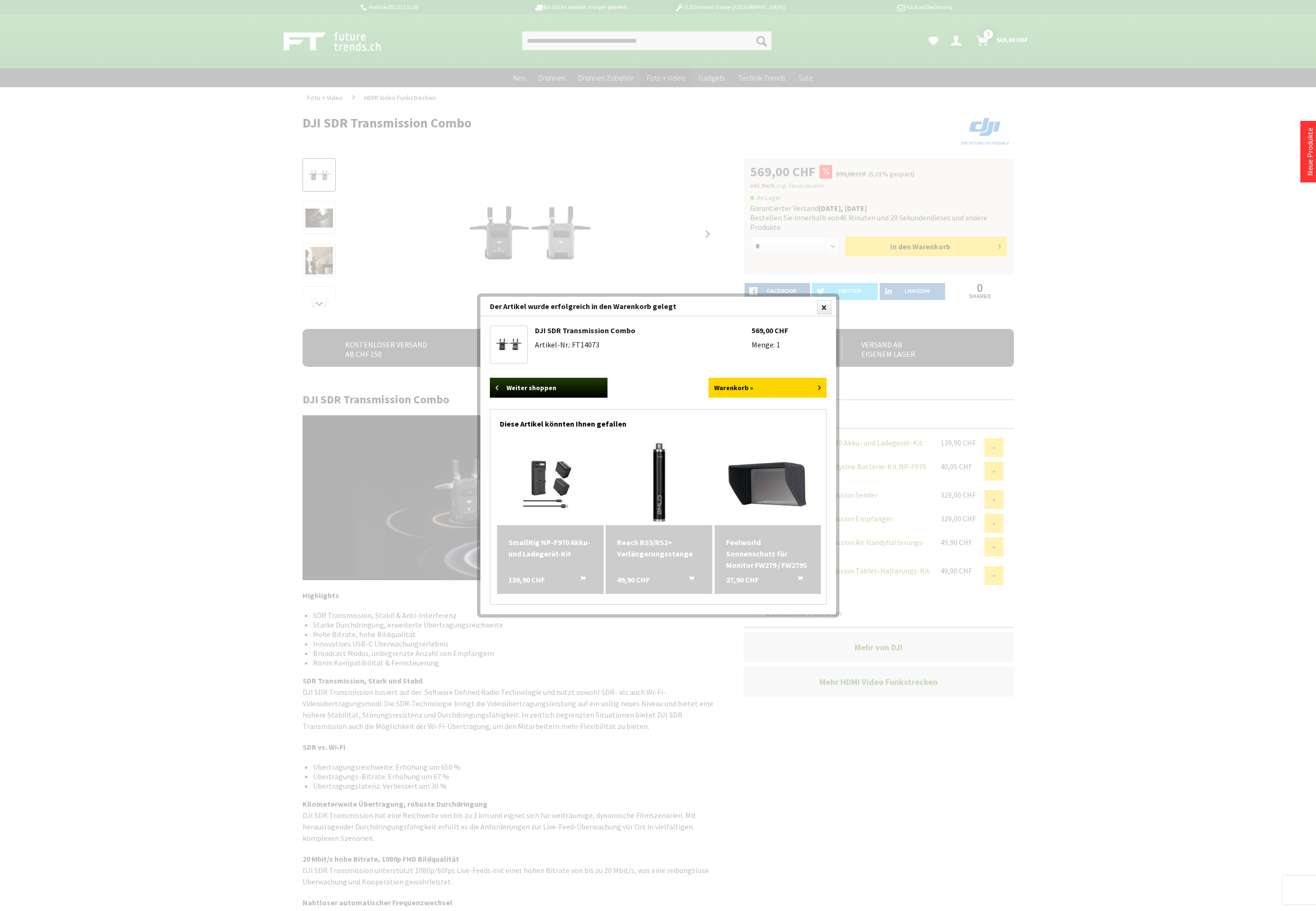
click at [1132, 359] on div at bounding box center [658, 456] width 1316 height 911
